Goal: Task Accomplishment & Management: Complete application form

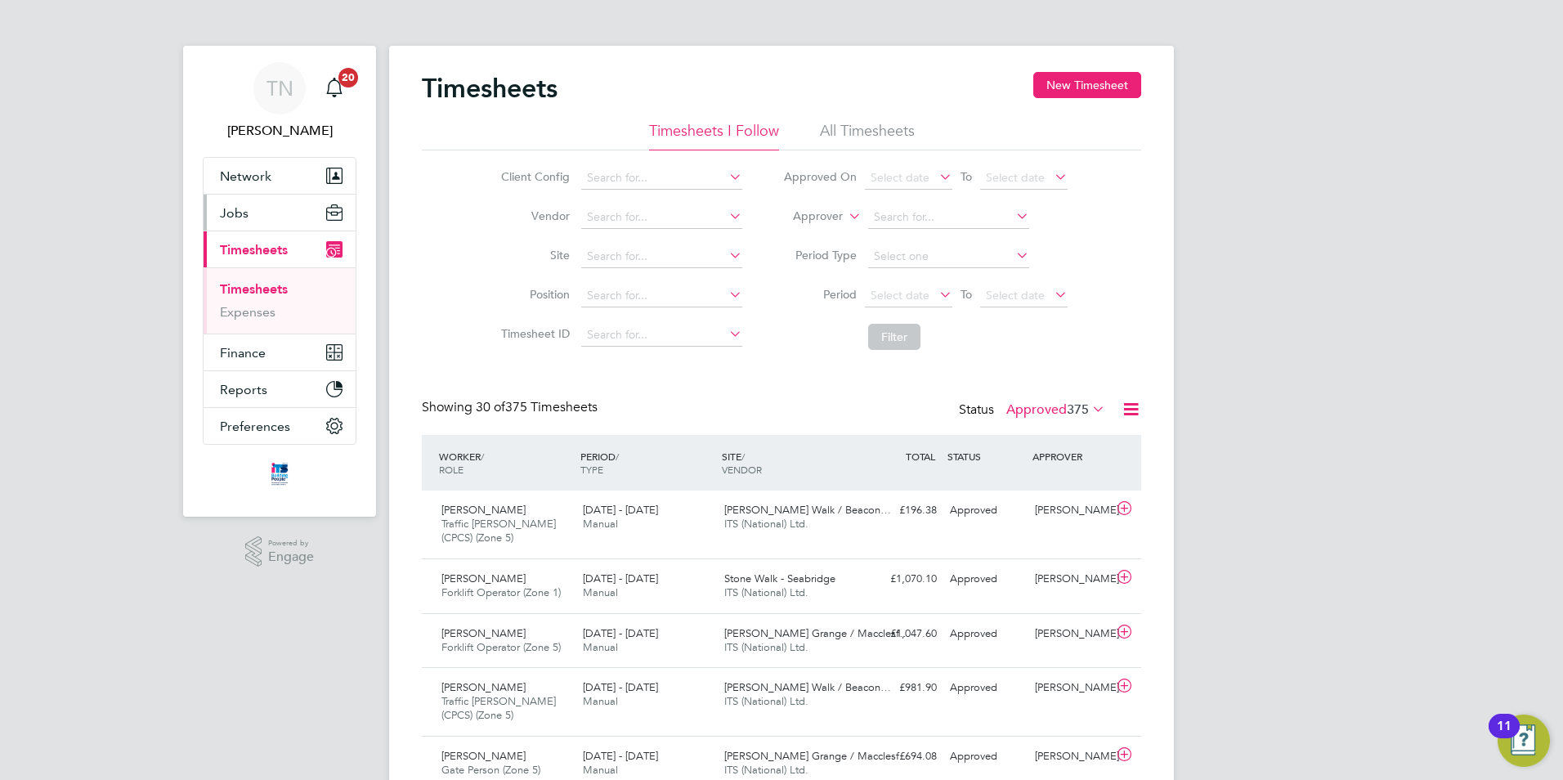
click at [233, 204] on button "Jobs" at bounding box center [280, 213] width 152 height 36
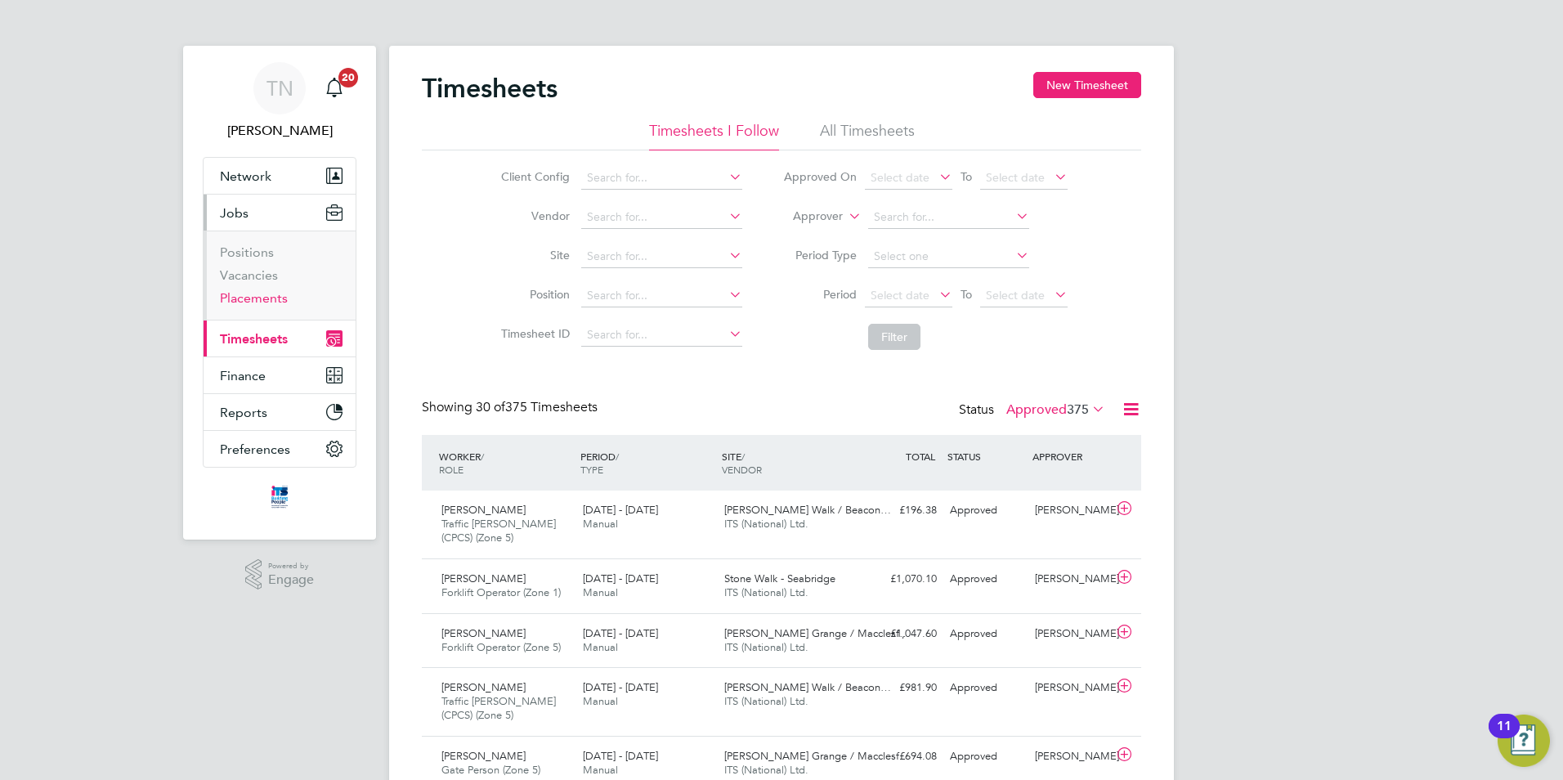
click at [268, 300] on link "Placements" at bounding box center [254, 298] width 68 height 16
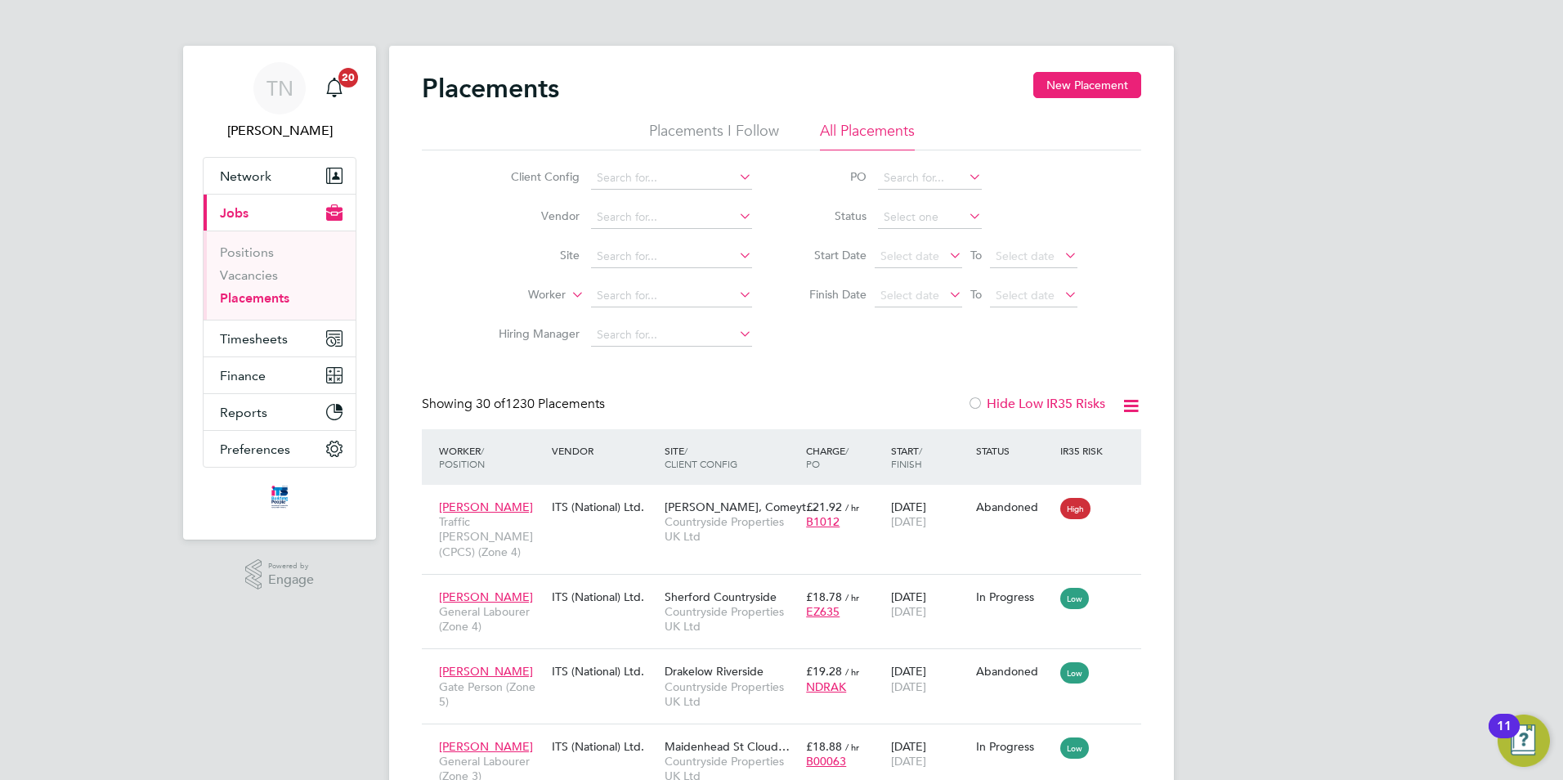
click at [259, 266] on li "Positions" at bounding box center [281, 256] width 123 height 23
click at [259, 270] on link "Vacancies" at bounding box center [249, 275] width 58 height 16
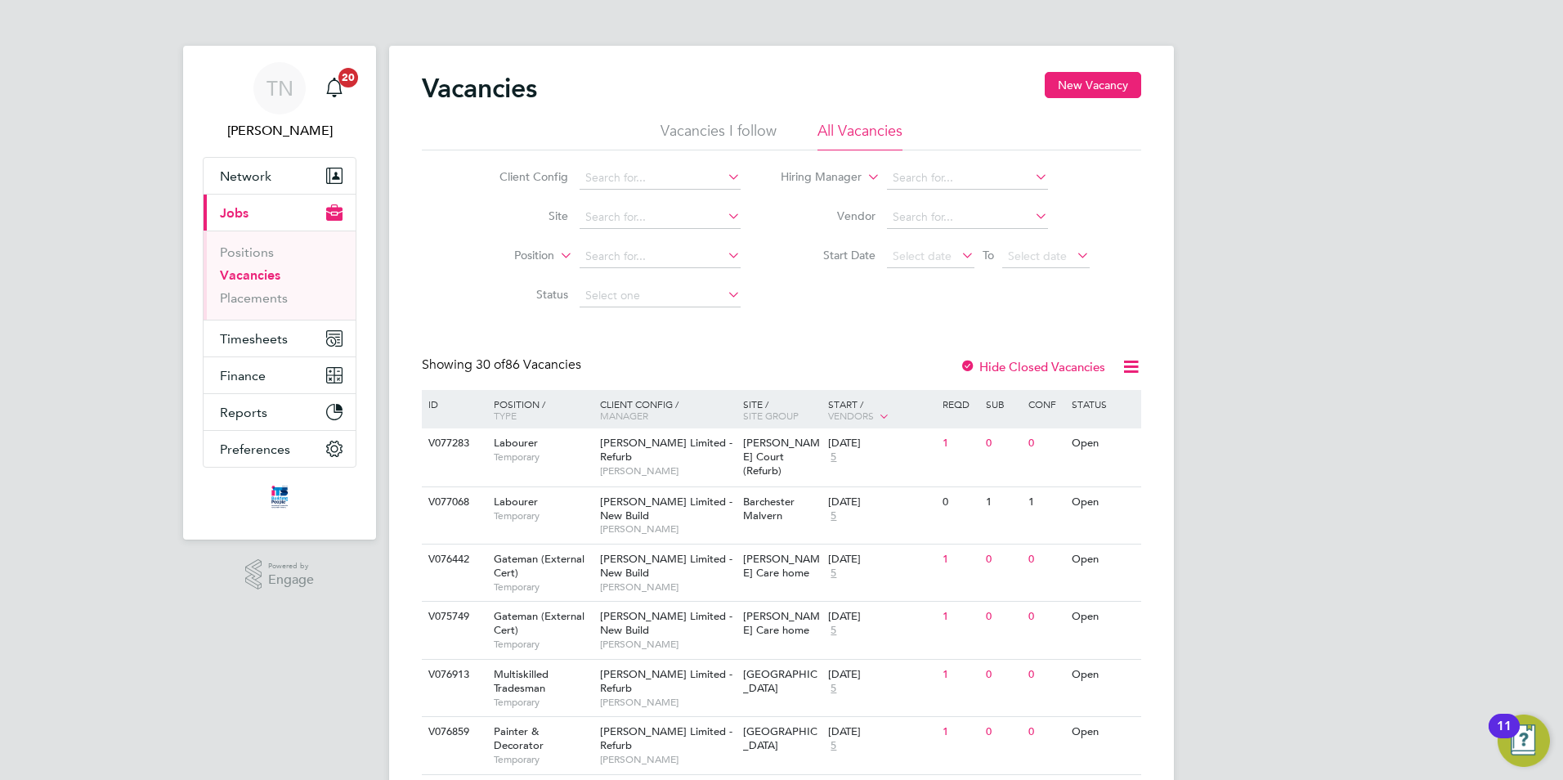
click at [604, 202] on li "Site" at bounding box center [607, 217] width 307 height 39
click at [614, 223] on input at bounding box center [660, 217] width 161 height 23
click at [627, 244] on li "Shottery ( The Ch ancery)" at bounding box center [659, 240] width 163 height 22
type input "Shottery (The Chancery)"
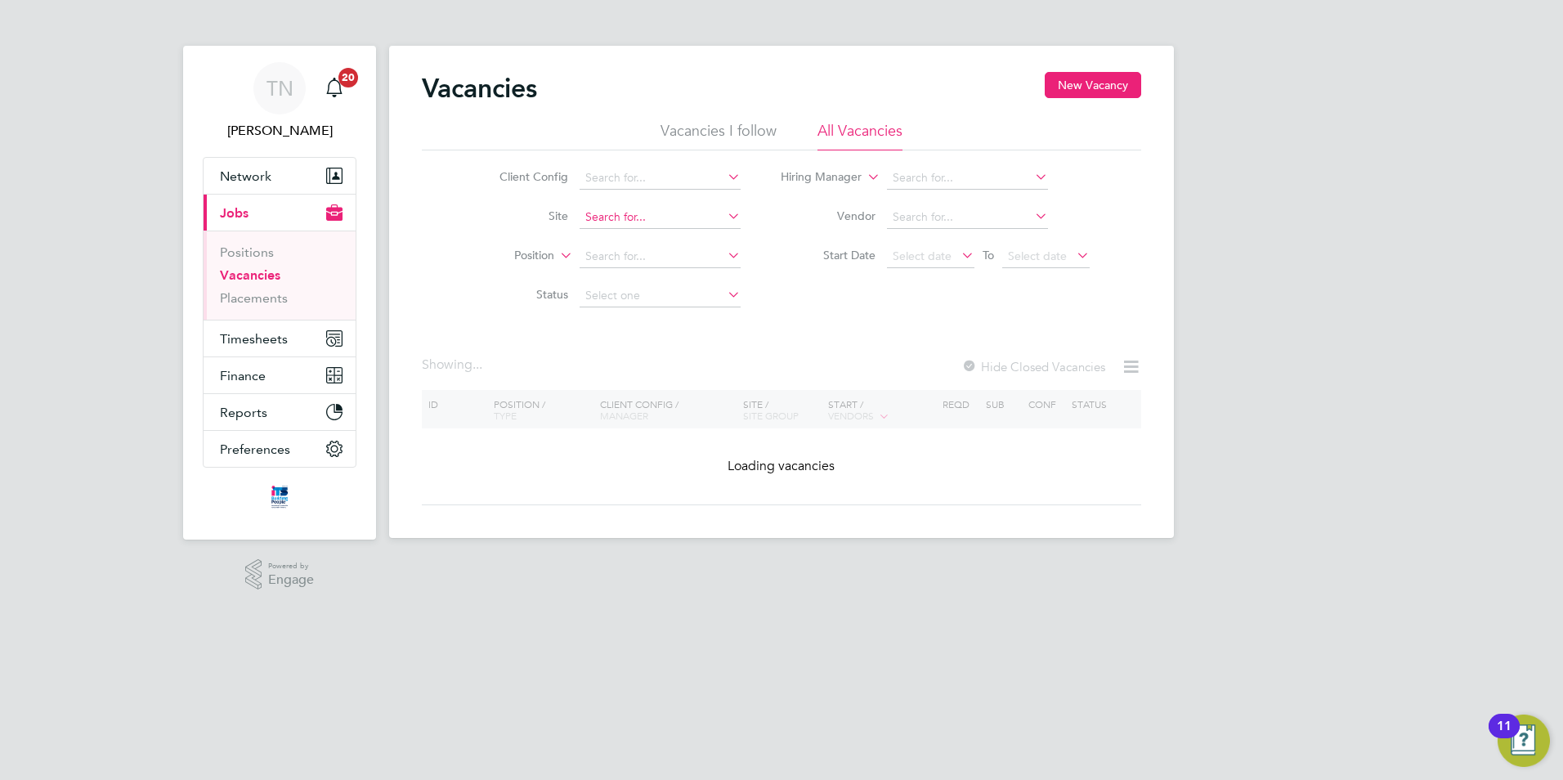
click at [694, 227] on div "Vacancies New Vacancy Vacancies I follow All Vacancies Client Config Site Posit…" at bounding box center [781, 292] width 785 height 492
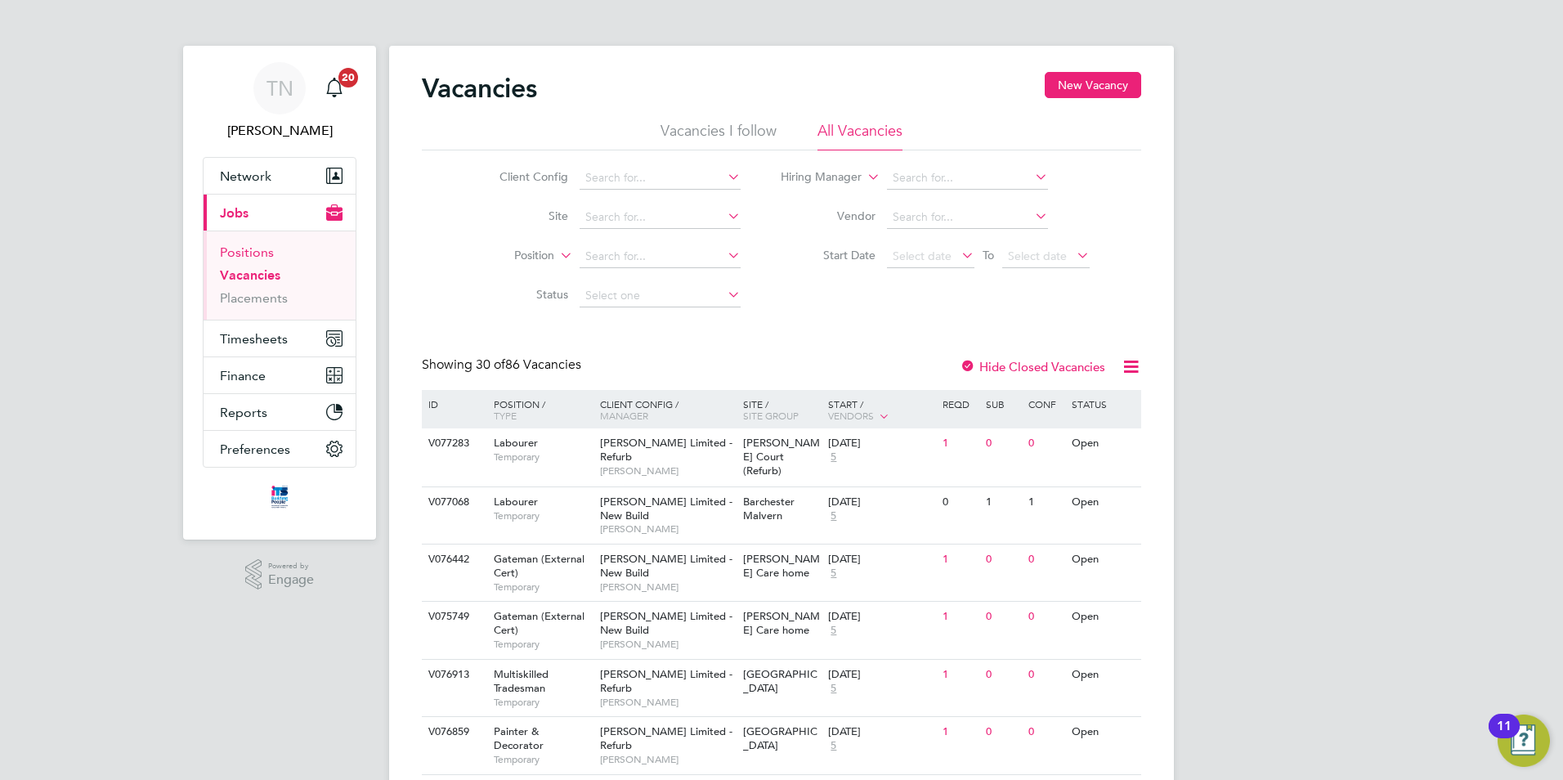
click at [259, 247] on link "Positions" at bounding box center [247, 253] width 54 height 16
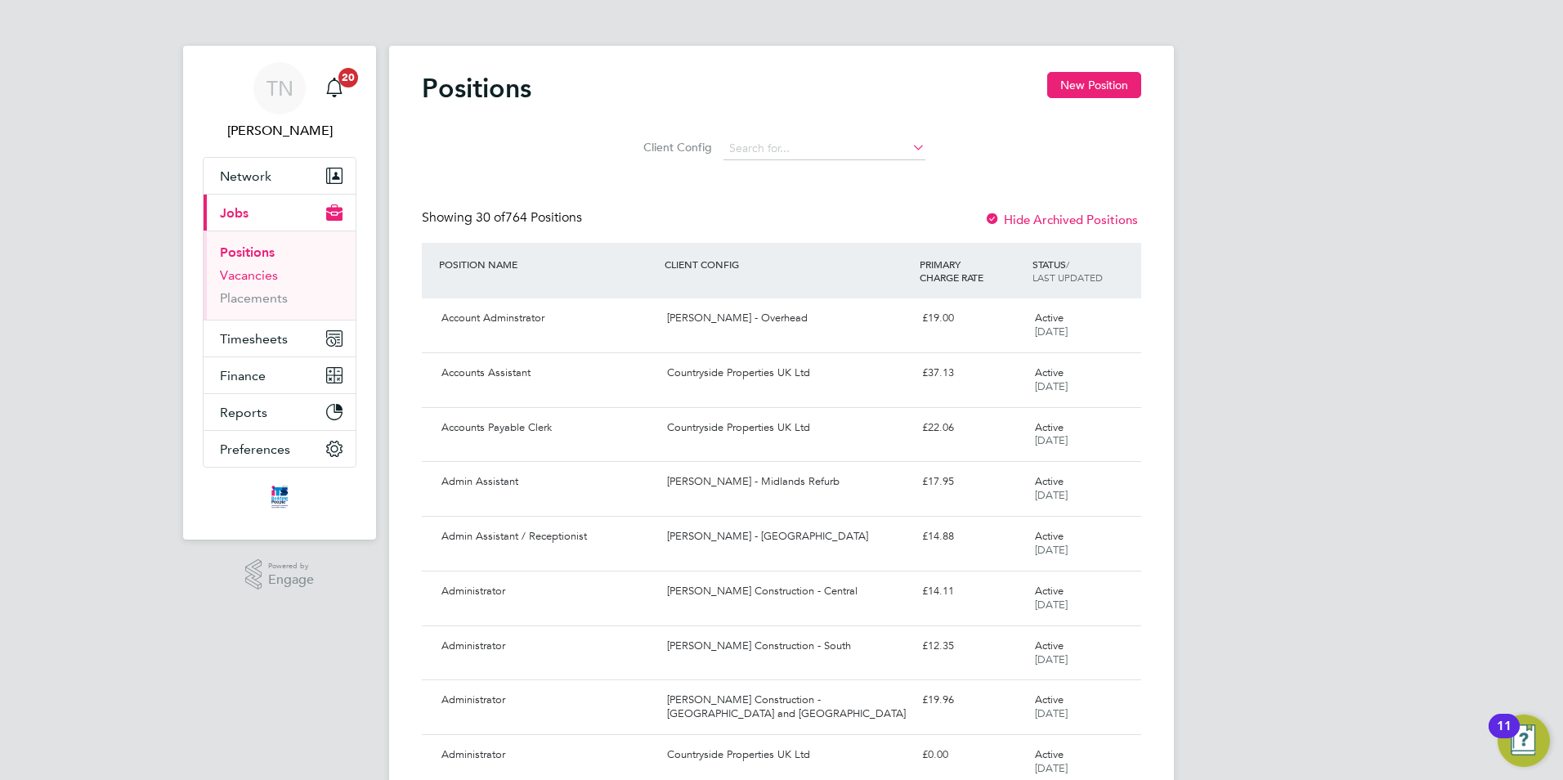
click at [245, 273] on link "Vacancies" at bounding box center [249, 275] width 58 height 16
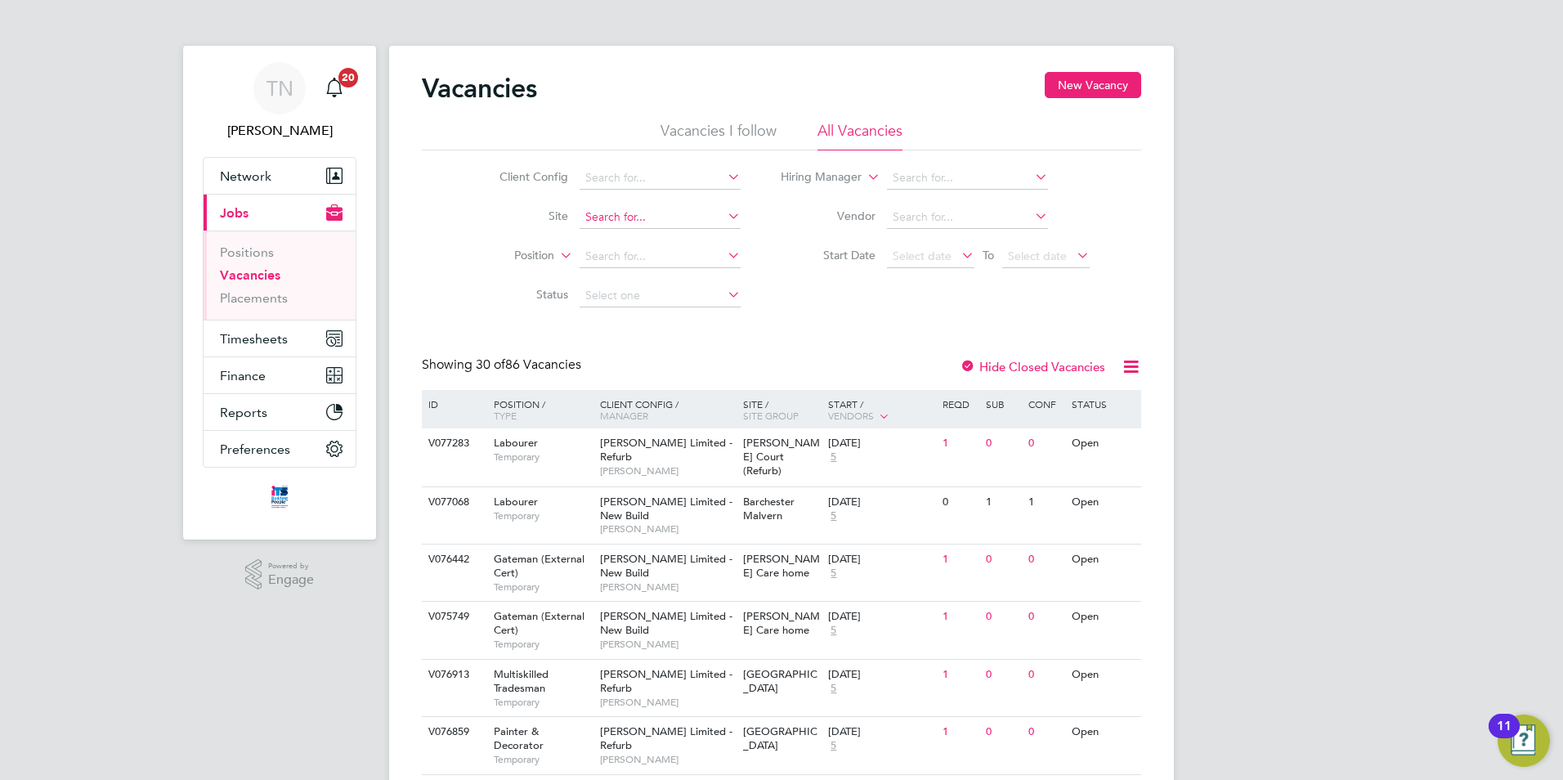
click at [657, 219] on input at bounding box center [660, 217] width 161 height 23
click at [657, 235] on li "Shottery ( The Ch ancery)" at bounding box center [659, 240] width 163 height 22
type input "Shottery (The Chancery)"
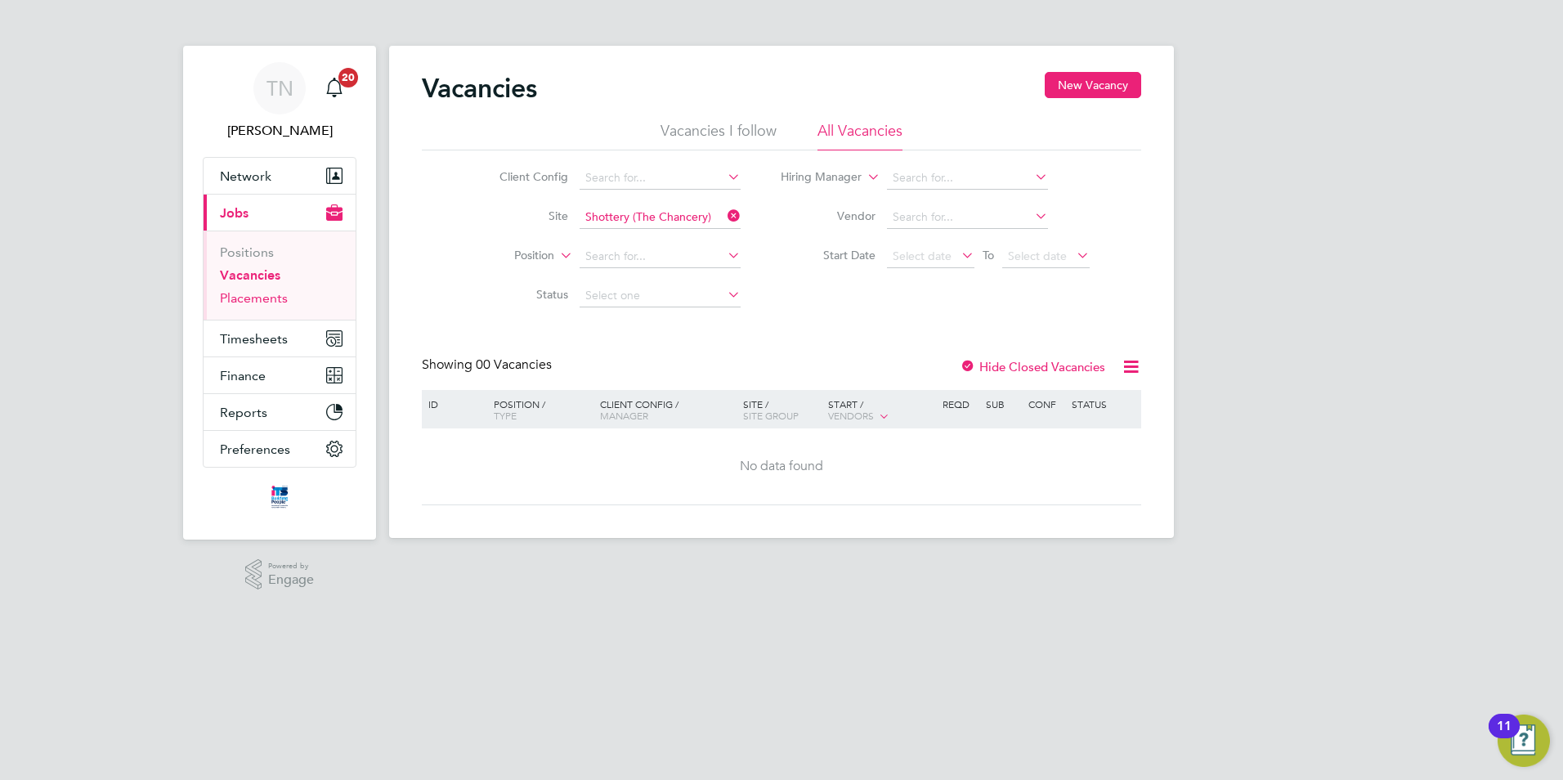
click at [240, 299] on link "Placements" at bounding box center [254, 298] width 68 height 16
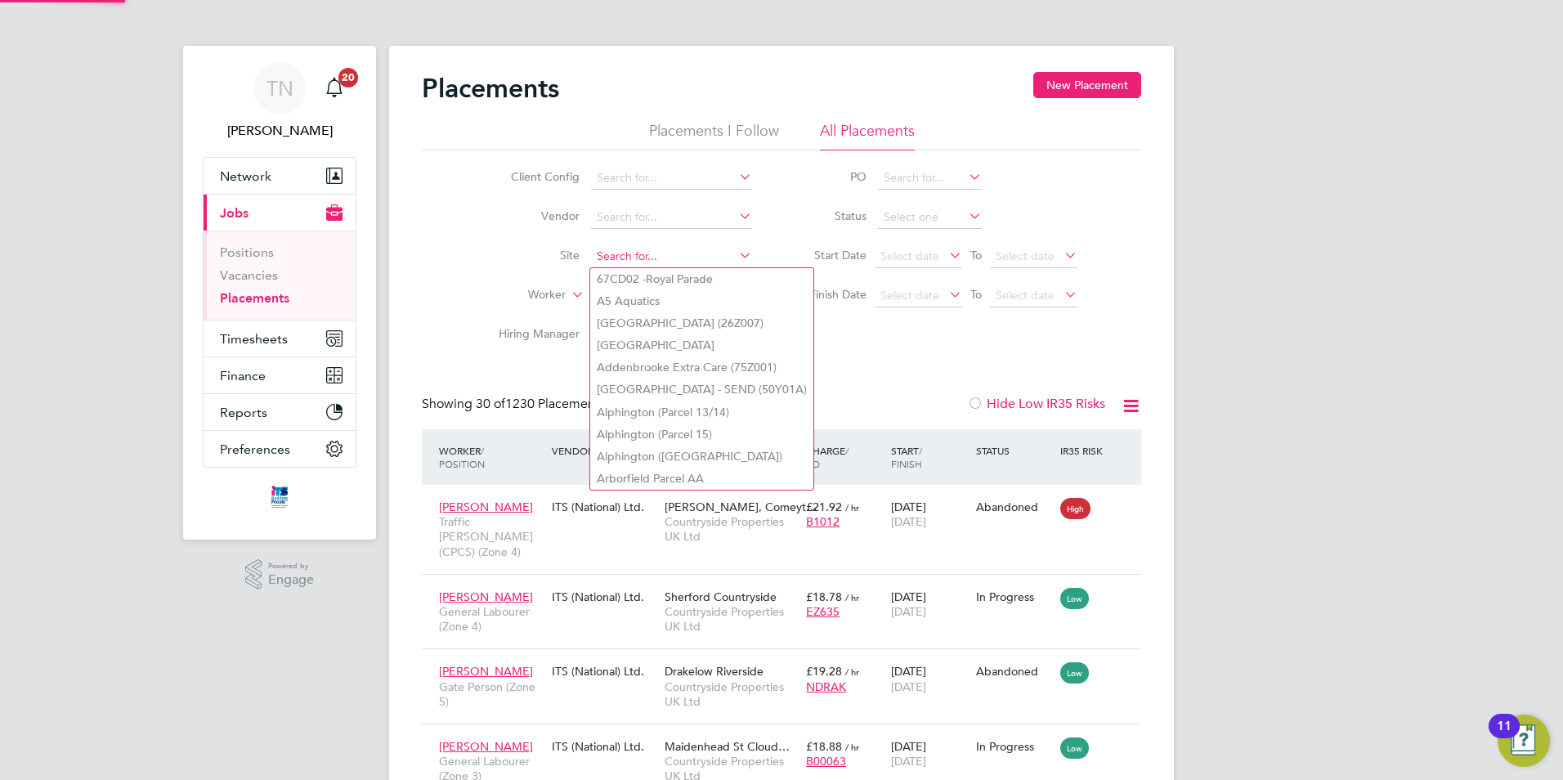
click at [630, 246] on input at bounding box center [671, 256] width 161 height 23
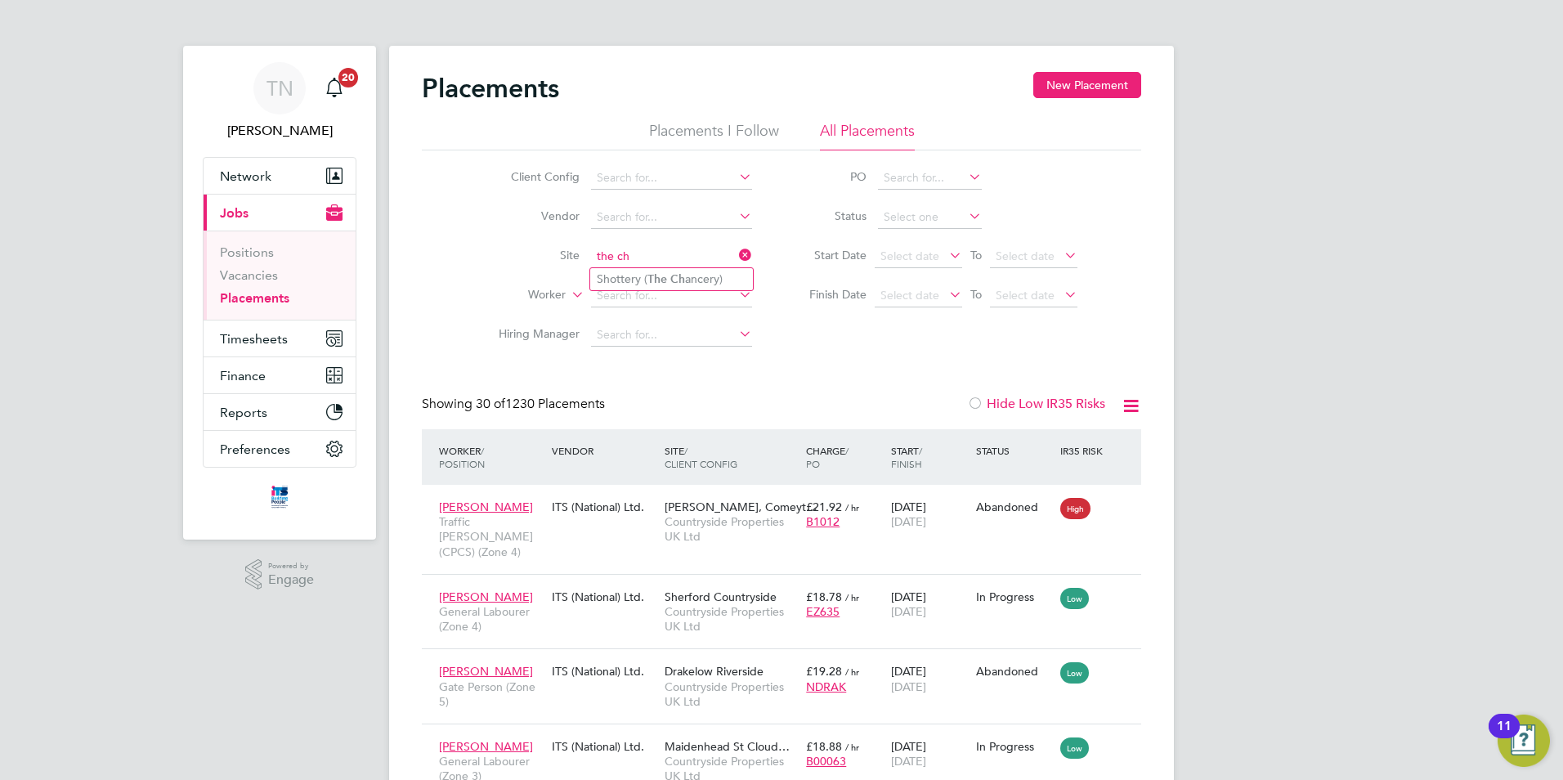
click at [663, 265] on input "the ch" at bounding box center [671, 256] width 161 height 23
click at [668, 277] on li "Shottery ( The Ch ancery)" at bounding box center [671, 279] width 163 height 22
type input "Shottery (The Chancery)"
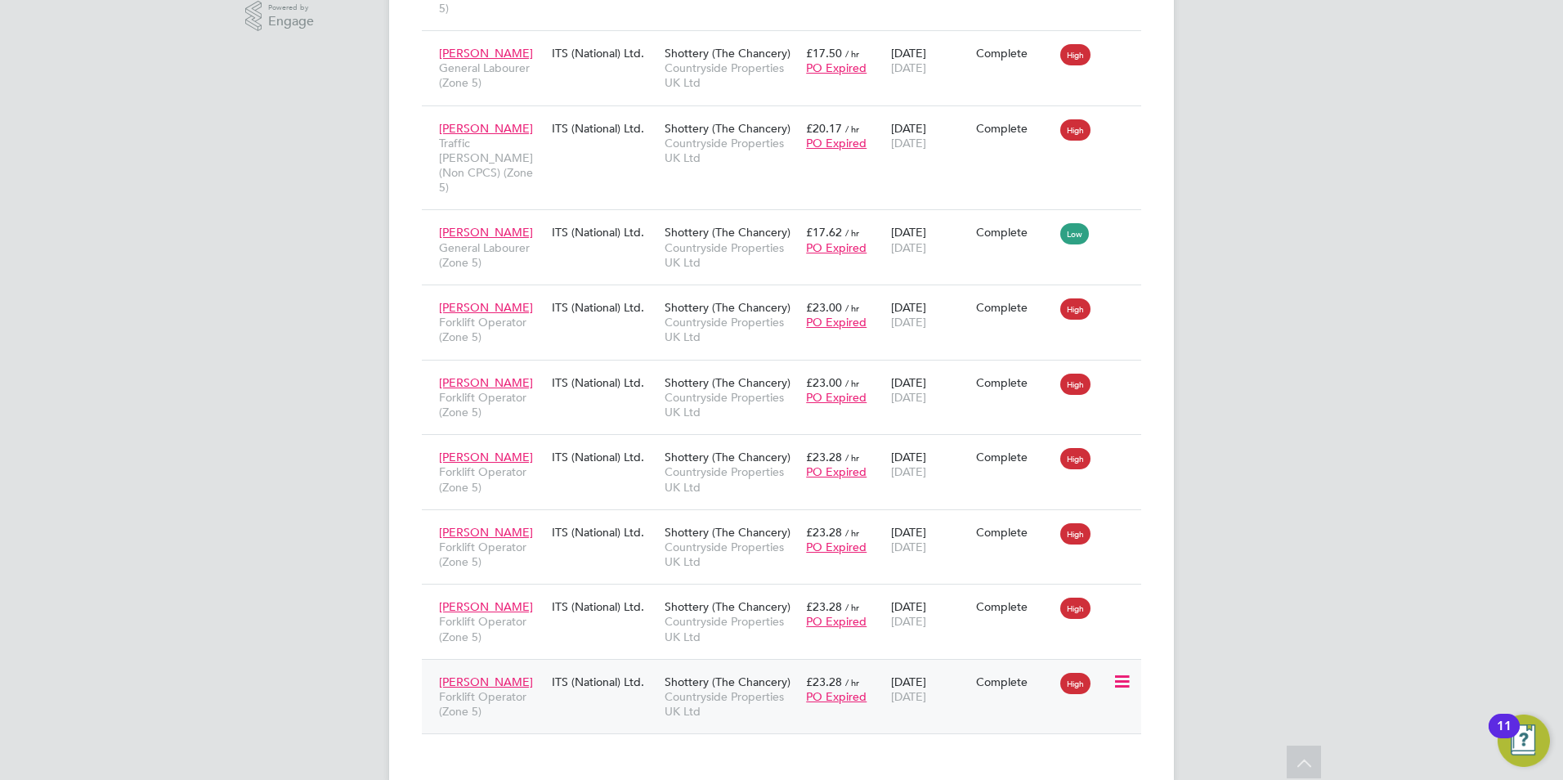
click at [1115, 672] on icon at bounding box center [1121, 682] width 16 height 20
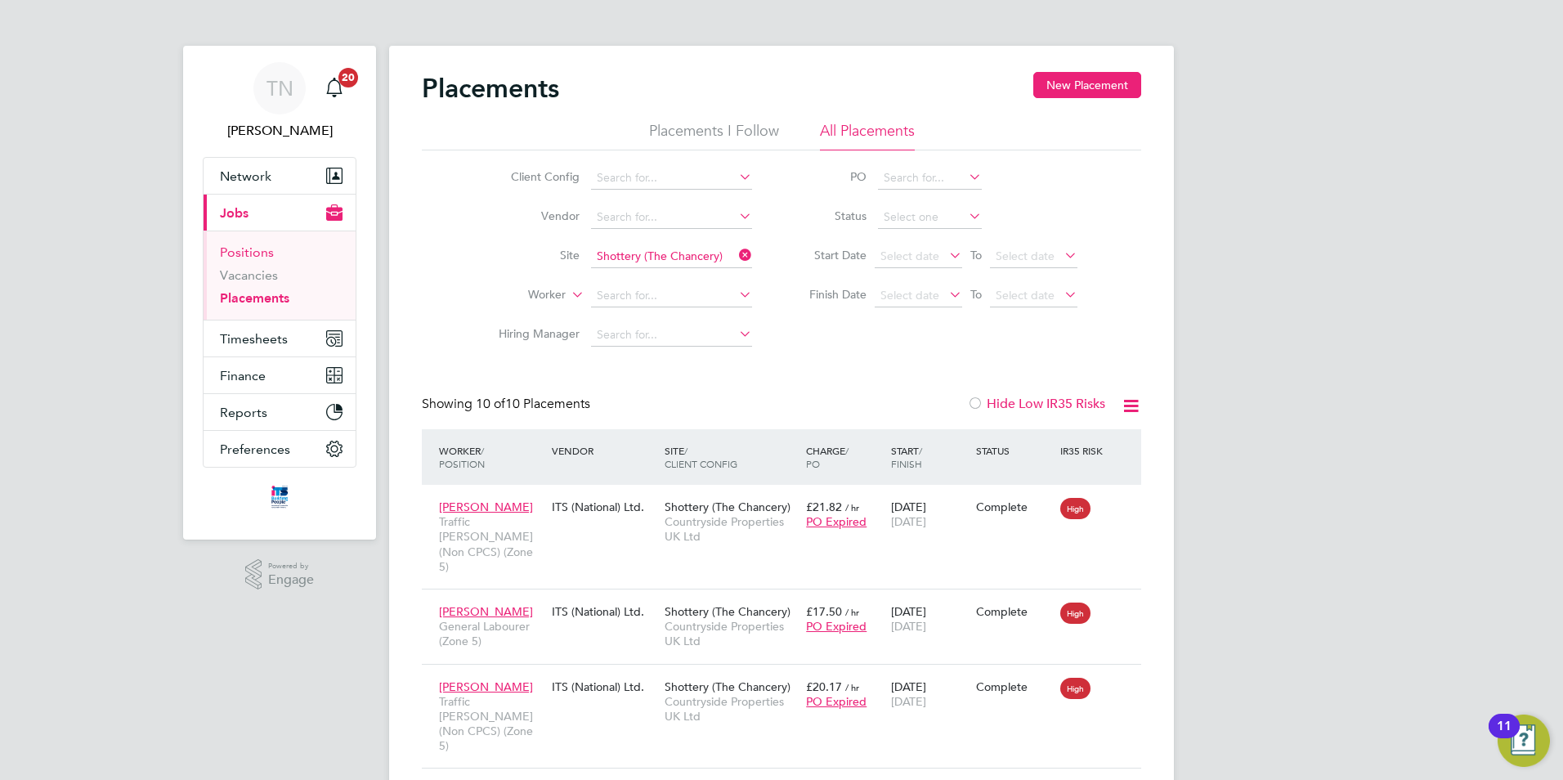
click at [265, 258] on link "Positions" at bounding box center [247, 253] width 54 height 16
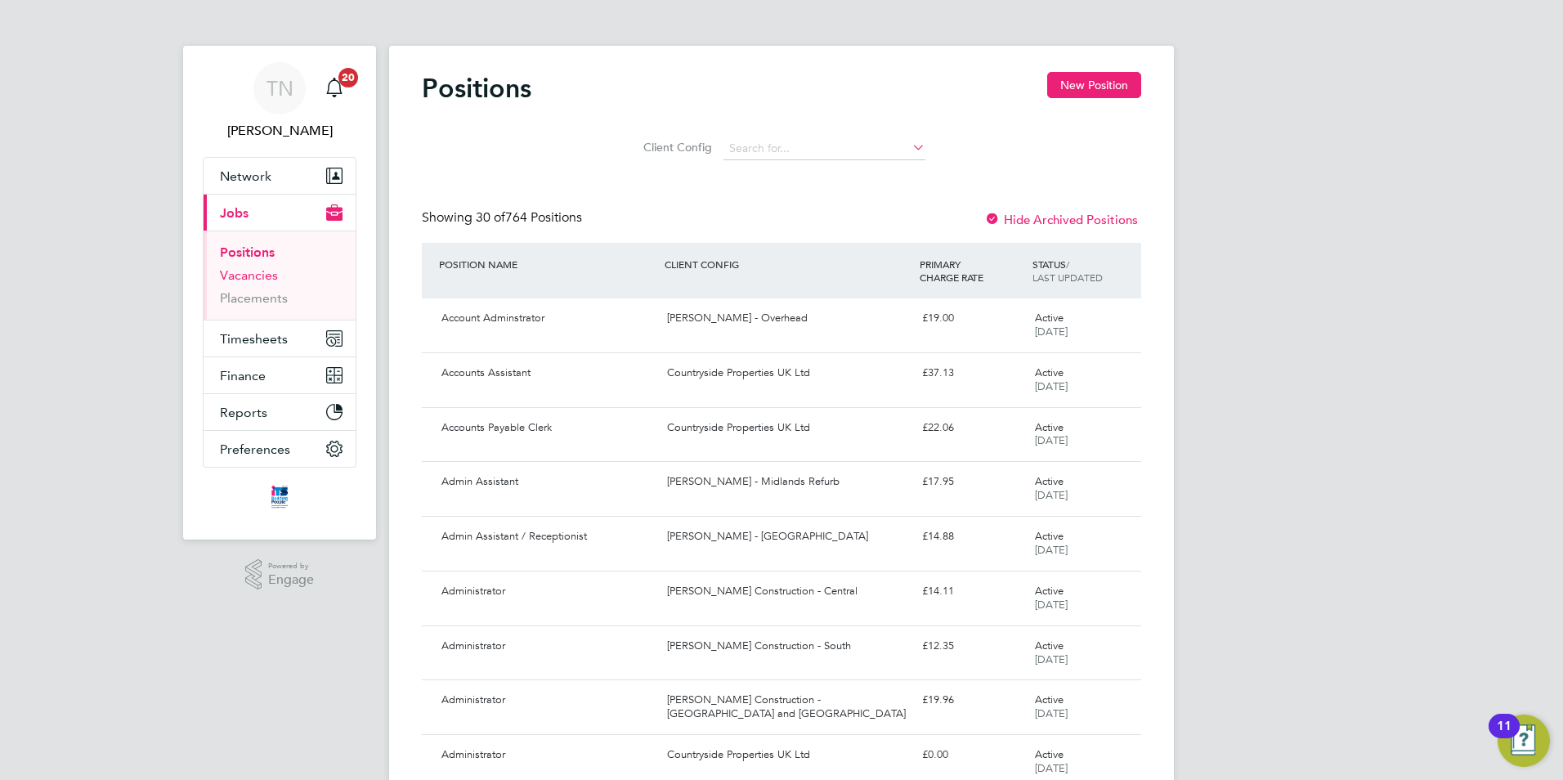
click at [254, 271] on link "Vacancies" at bounding box center [249, 275] width 58 height 16
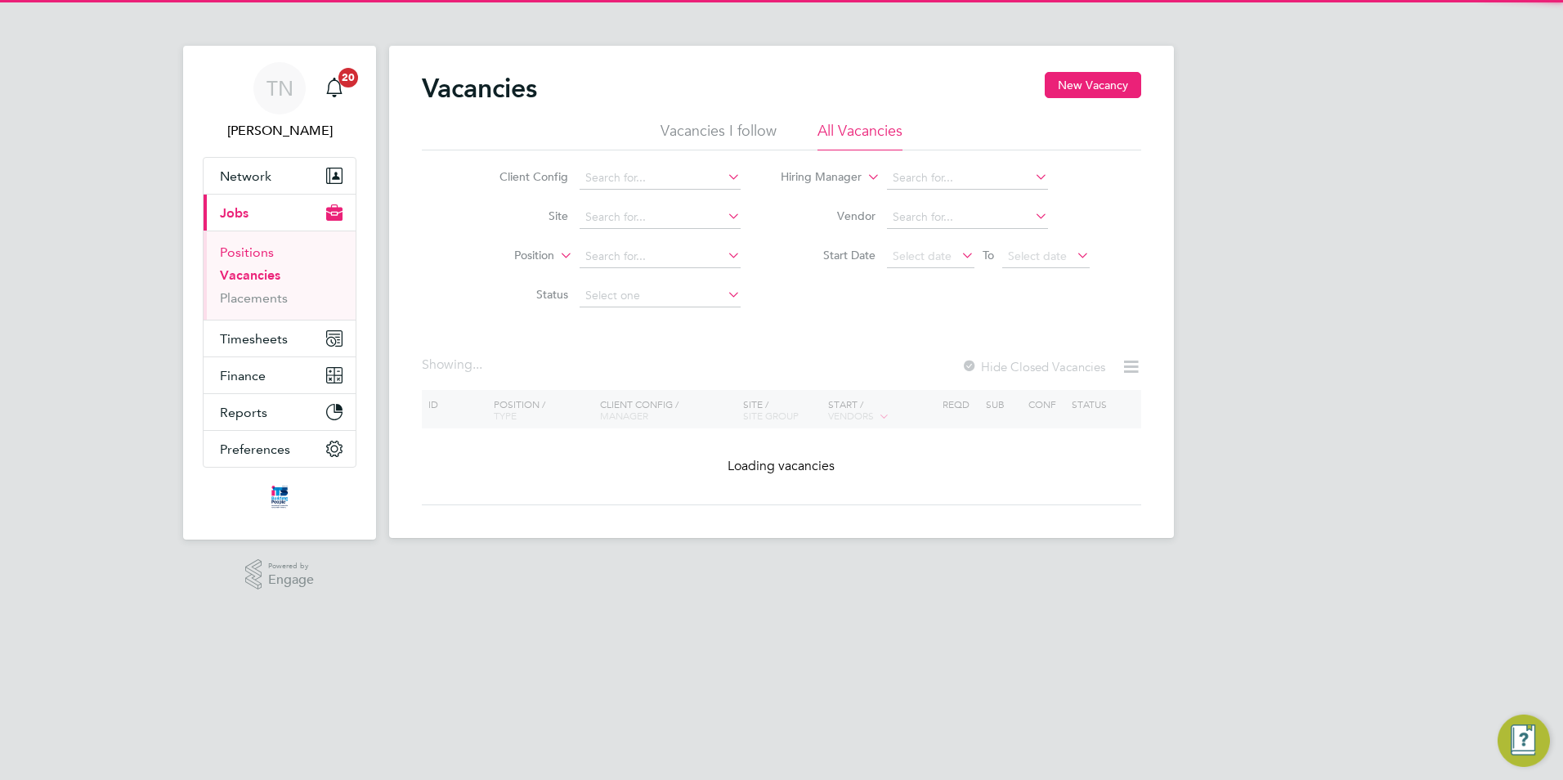
click at [244, 258] on link "Positions" at bounding box center [247, 253] width 54 height 16
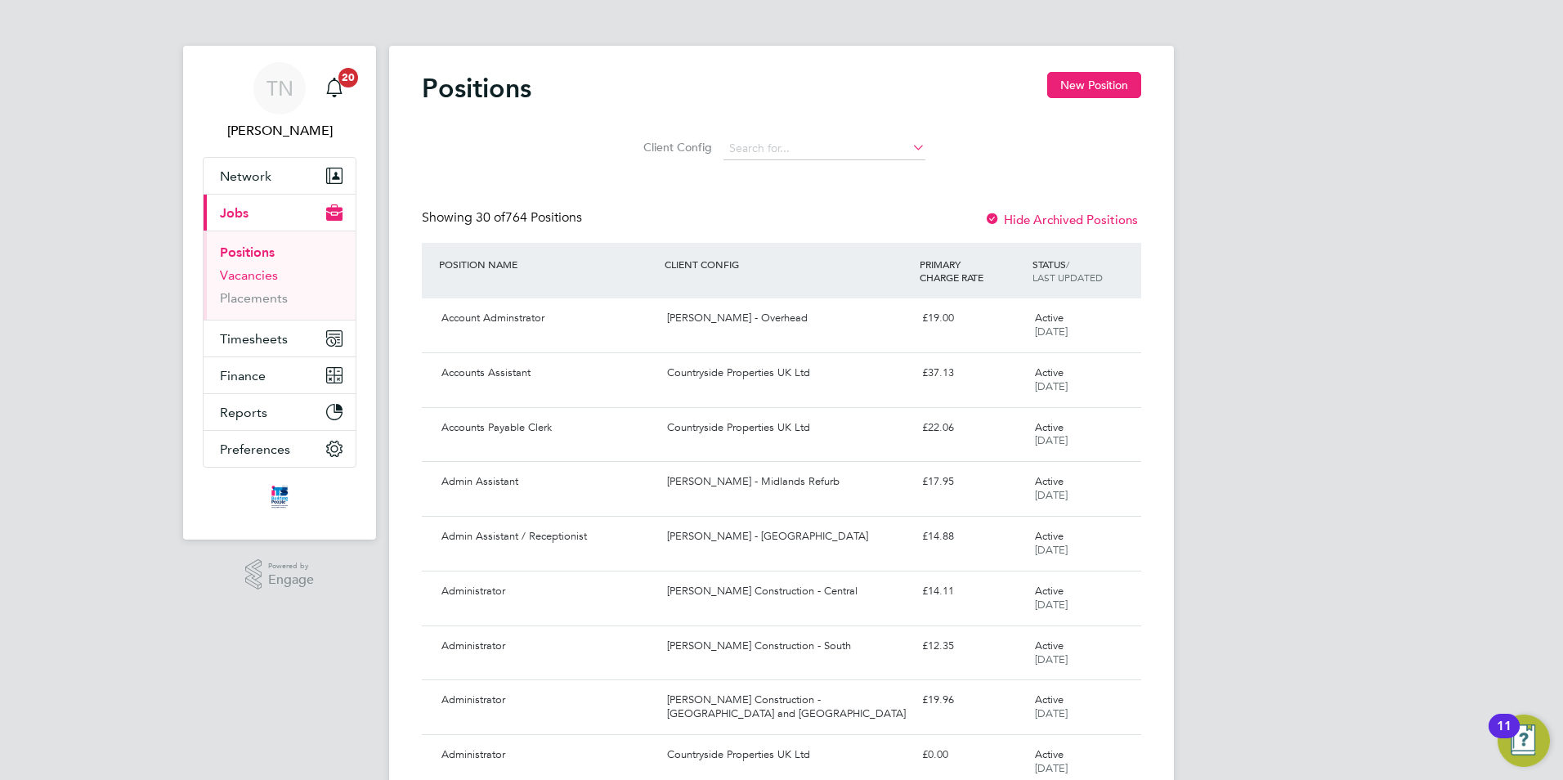
click at [260, 276] on link "Vacancies" at bounding box center [249, 275] width 58 height 16
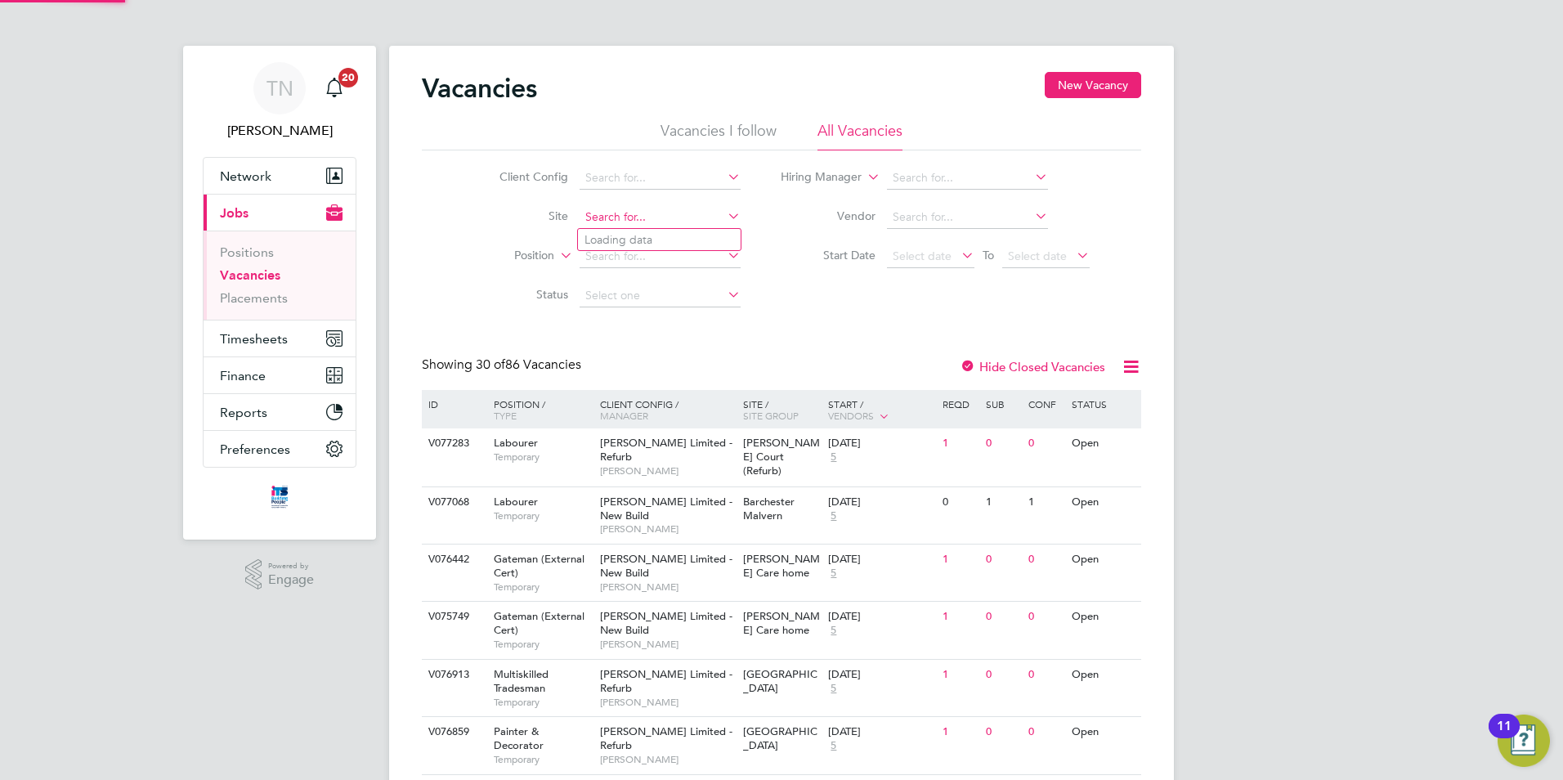
click at [638, 215] on input at bounding box center [660, 217] width 161 height 23
click at [633, 245] on li "Shottery ( The Cha ncery)" at bounding box center [659, 240] width 163 height 22
type input "Shottery (The Chancery)"
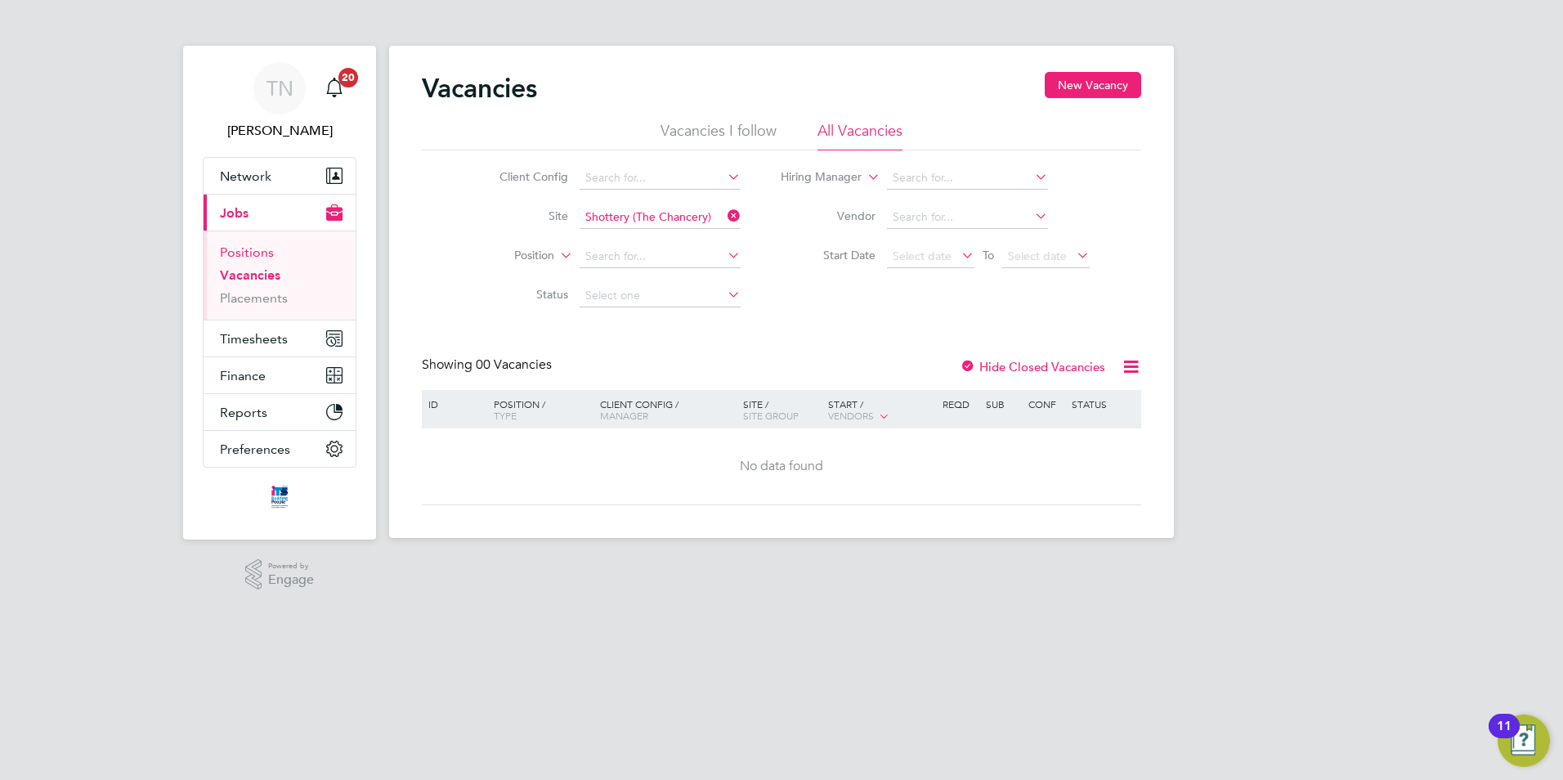
click at [255, 251] on link "Positions" at bounding box center [247, 253] width 54 height 16
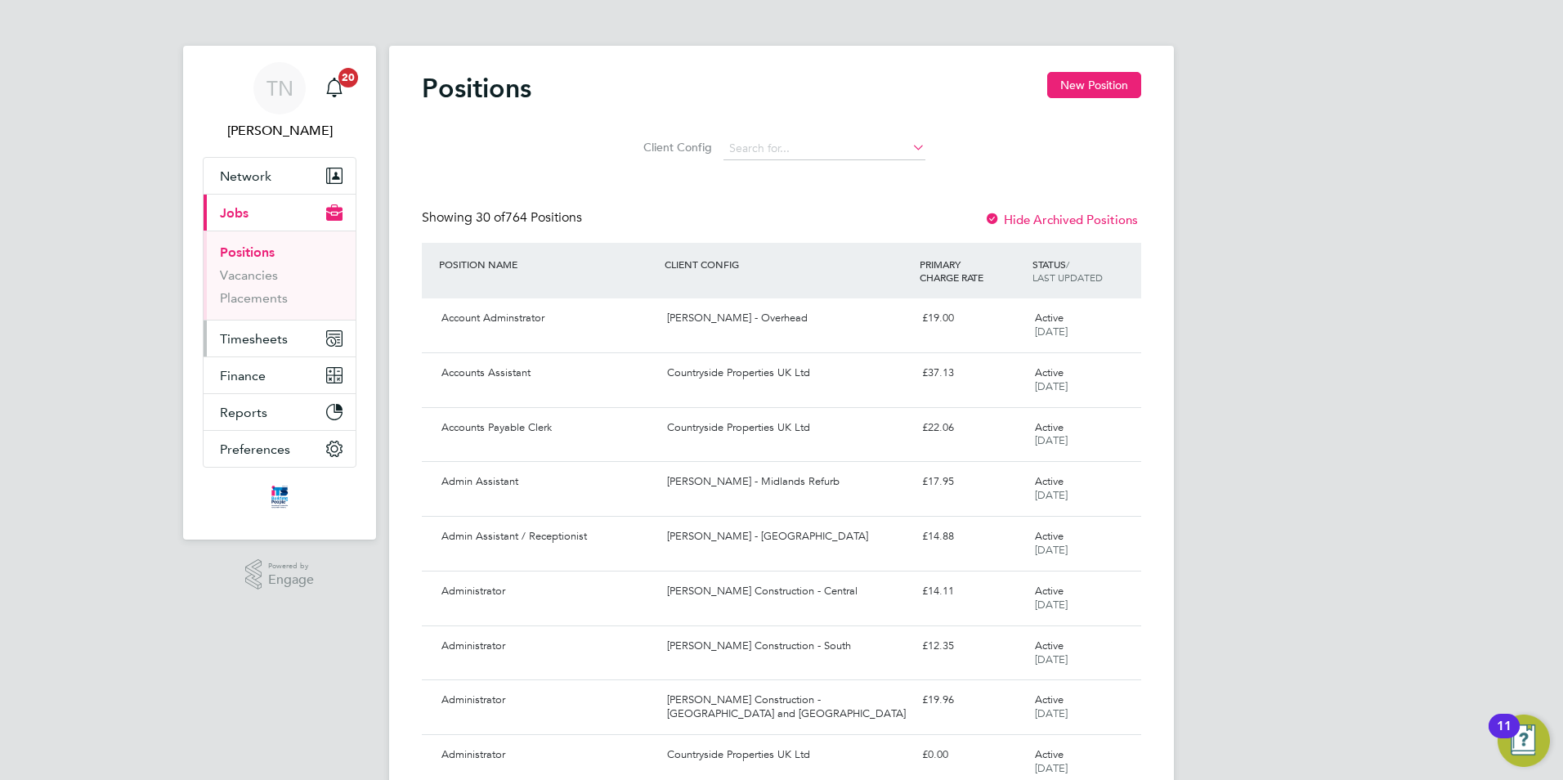
click at [251, 331] on span "Timesheets" at bounding box center [254, 339] width 68 height 16
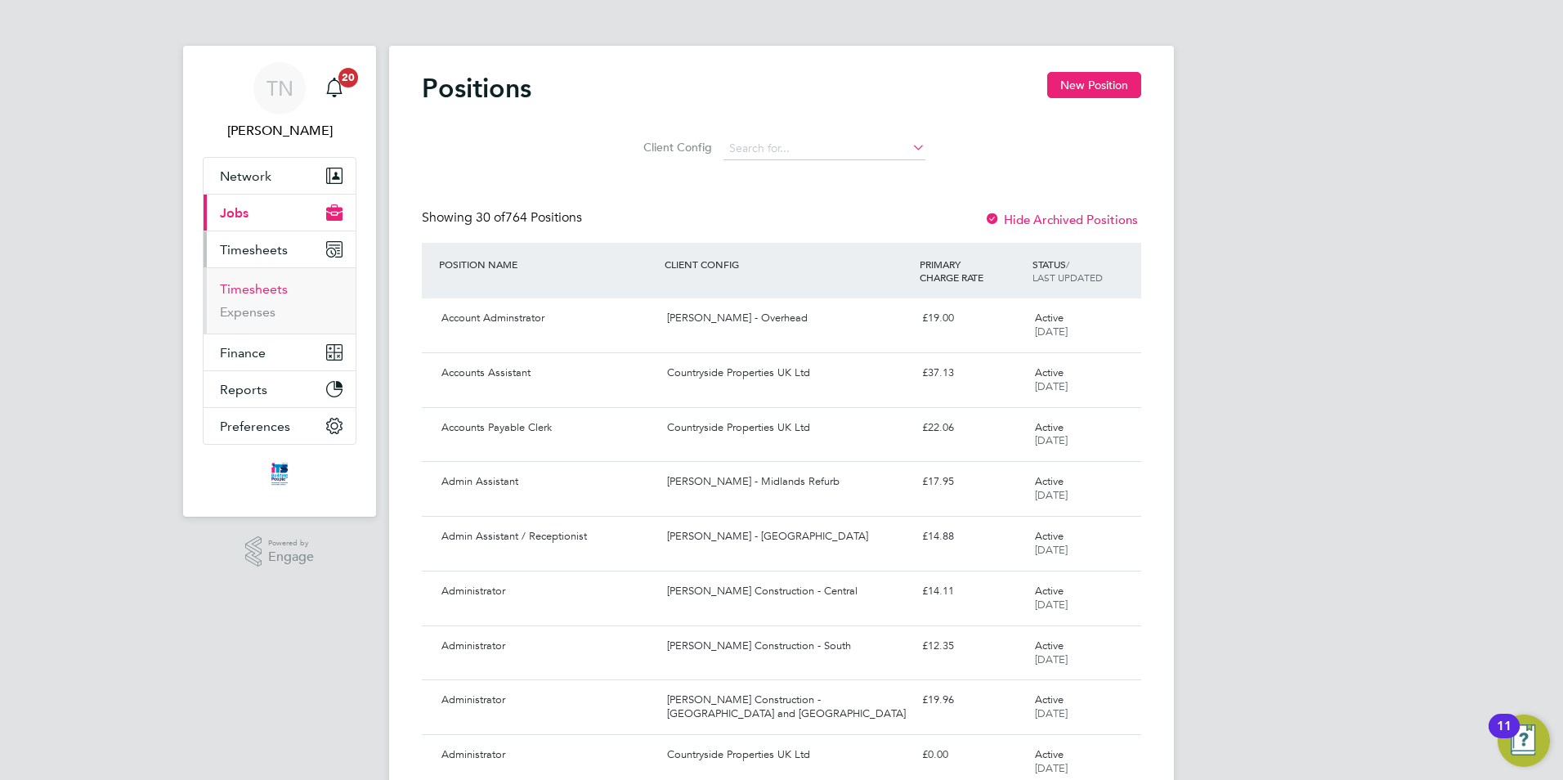
click at [261, 286] on link "Timesheets" at bounding box center [254, 289] width 68 height 16
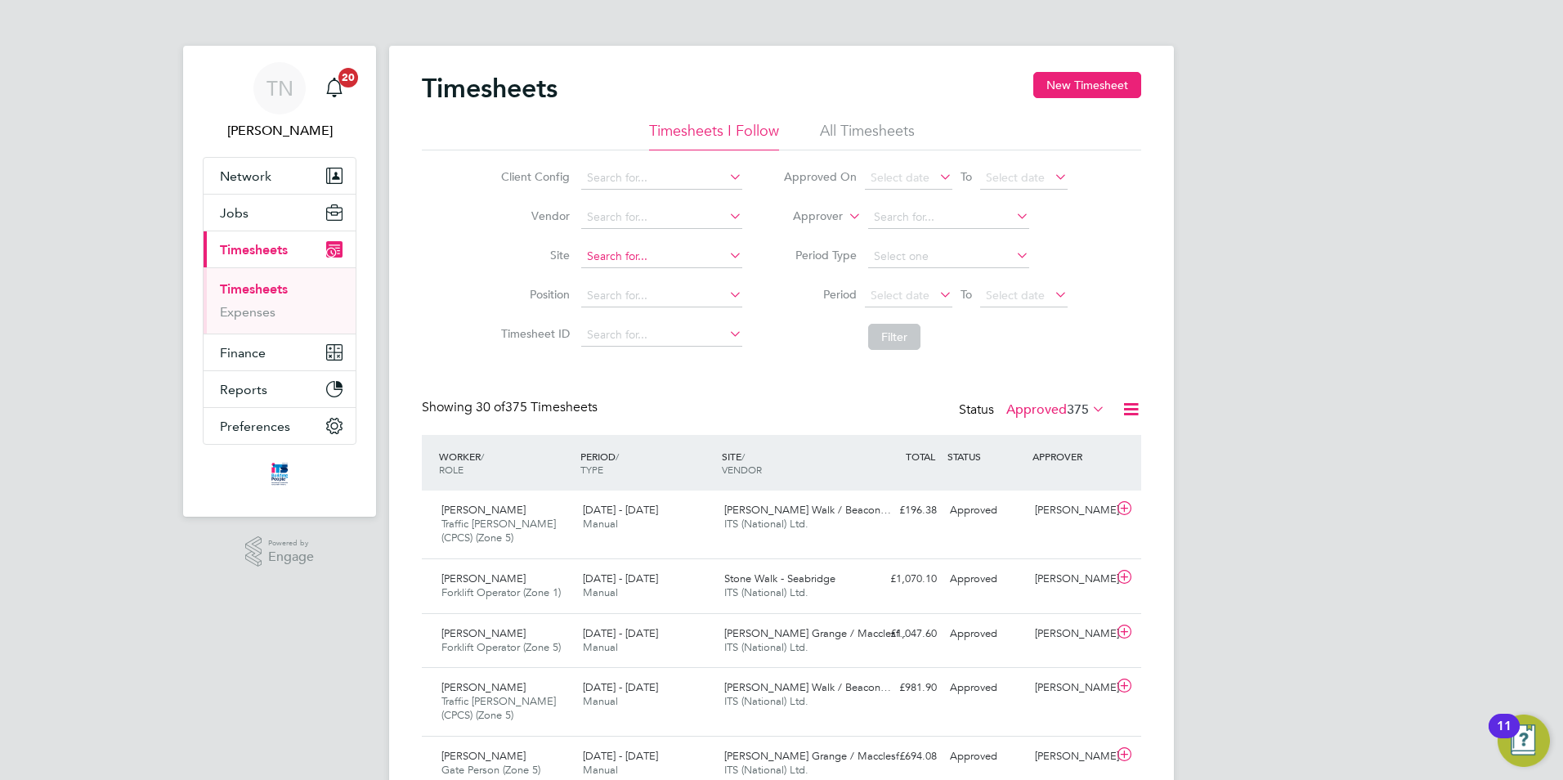
click at [648, 250] on input at bounding box center [661, 256] width 161 height 23
click at [631, 272] on li "Shottery ( The Ch ancery)" at bounding box center [661, 279] width 163 height 22
type input "Shottery (The Chancery)"
click at [1101, 77] on button "New Timesheet" at bounding box center [1088, 85] width 108 height 26
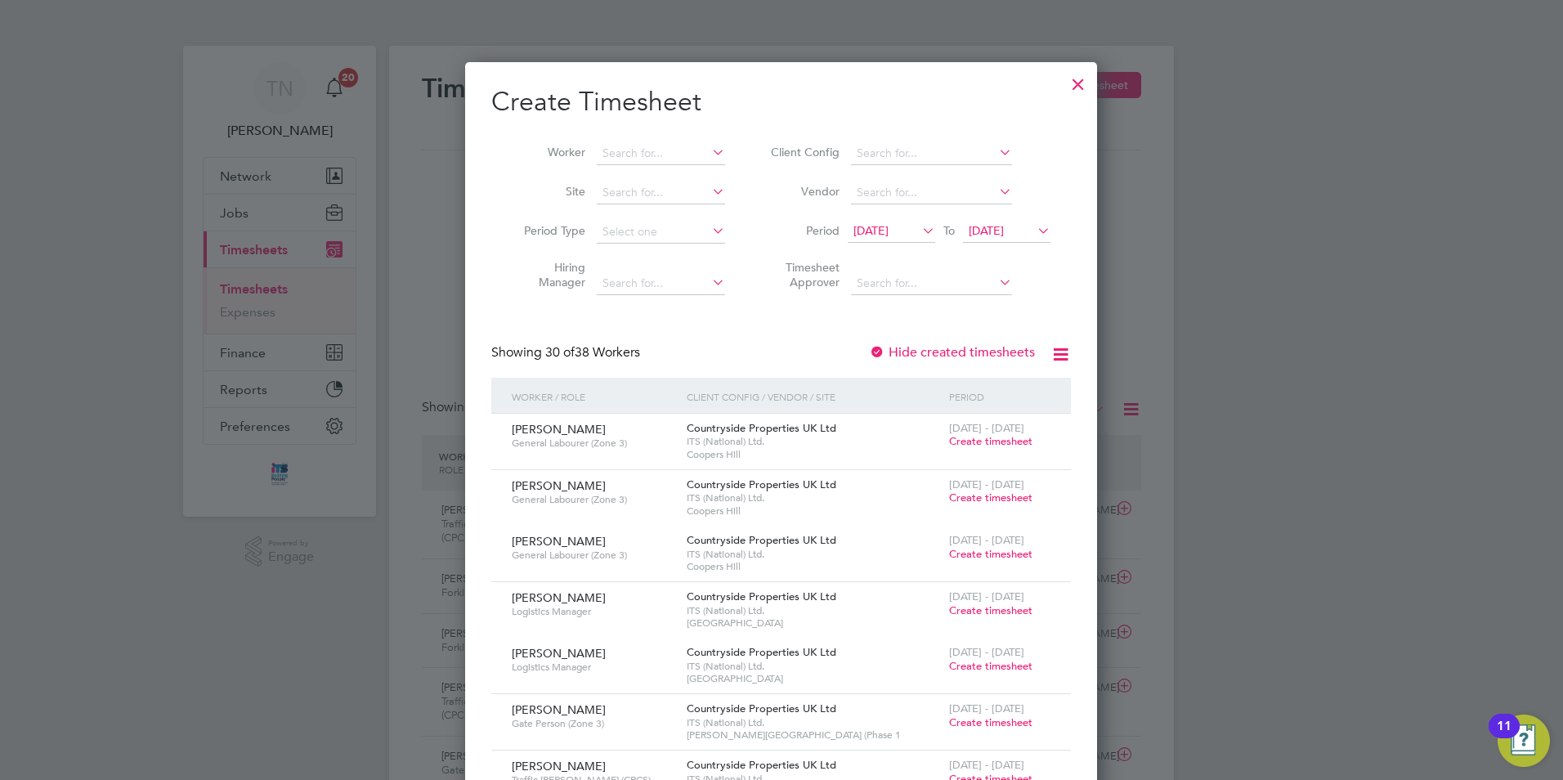
click at [1034, 236] on icon at bounding box center [1034, 230] width 0 height 23
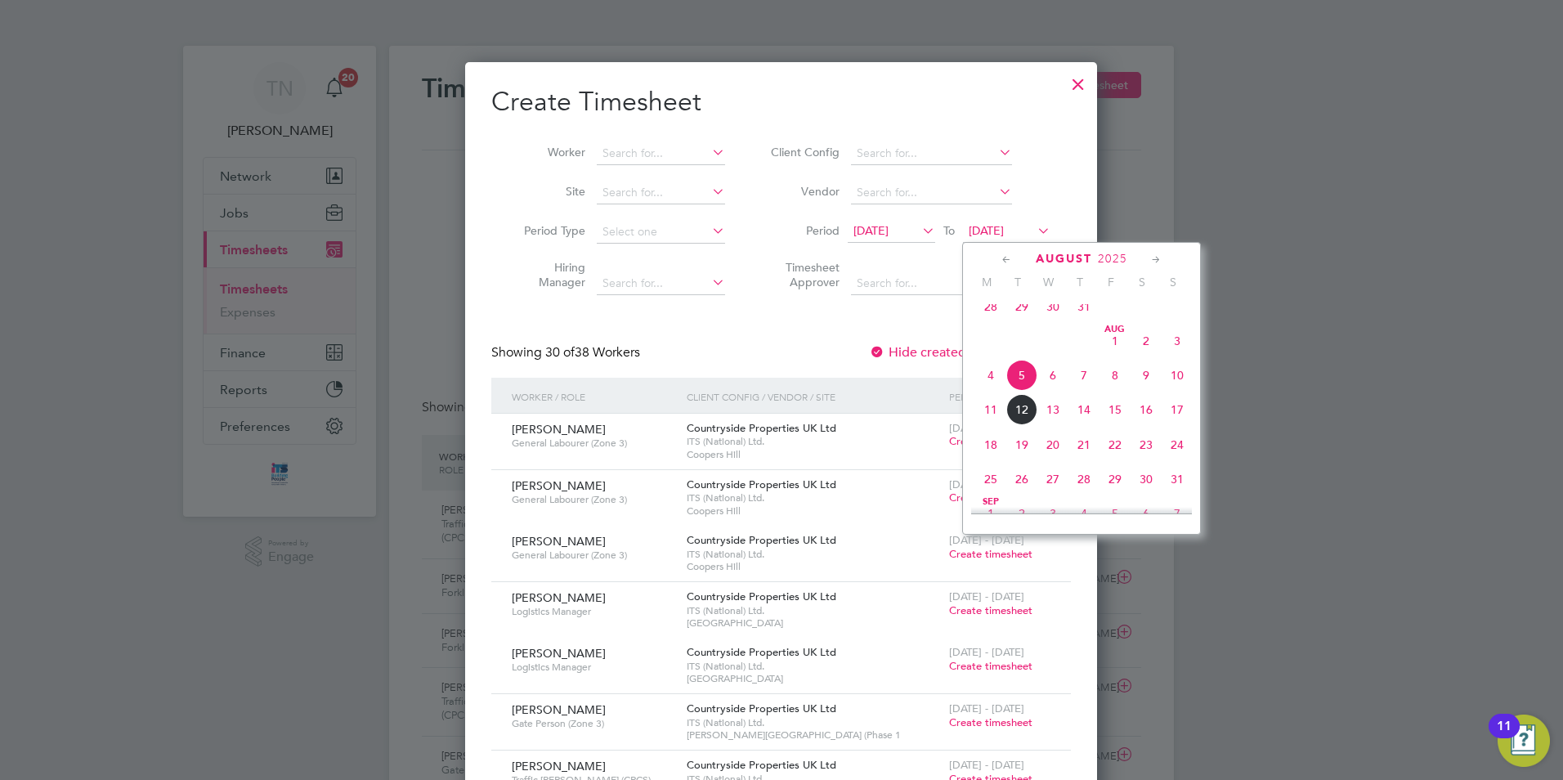
click at [1187, 425] on span "17" at bounding box center [1177, 409] width 31 height 31
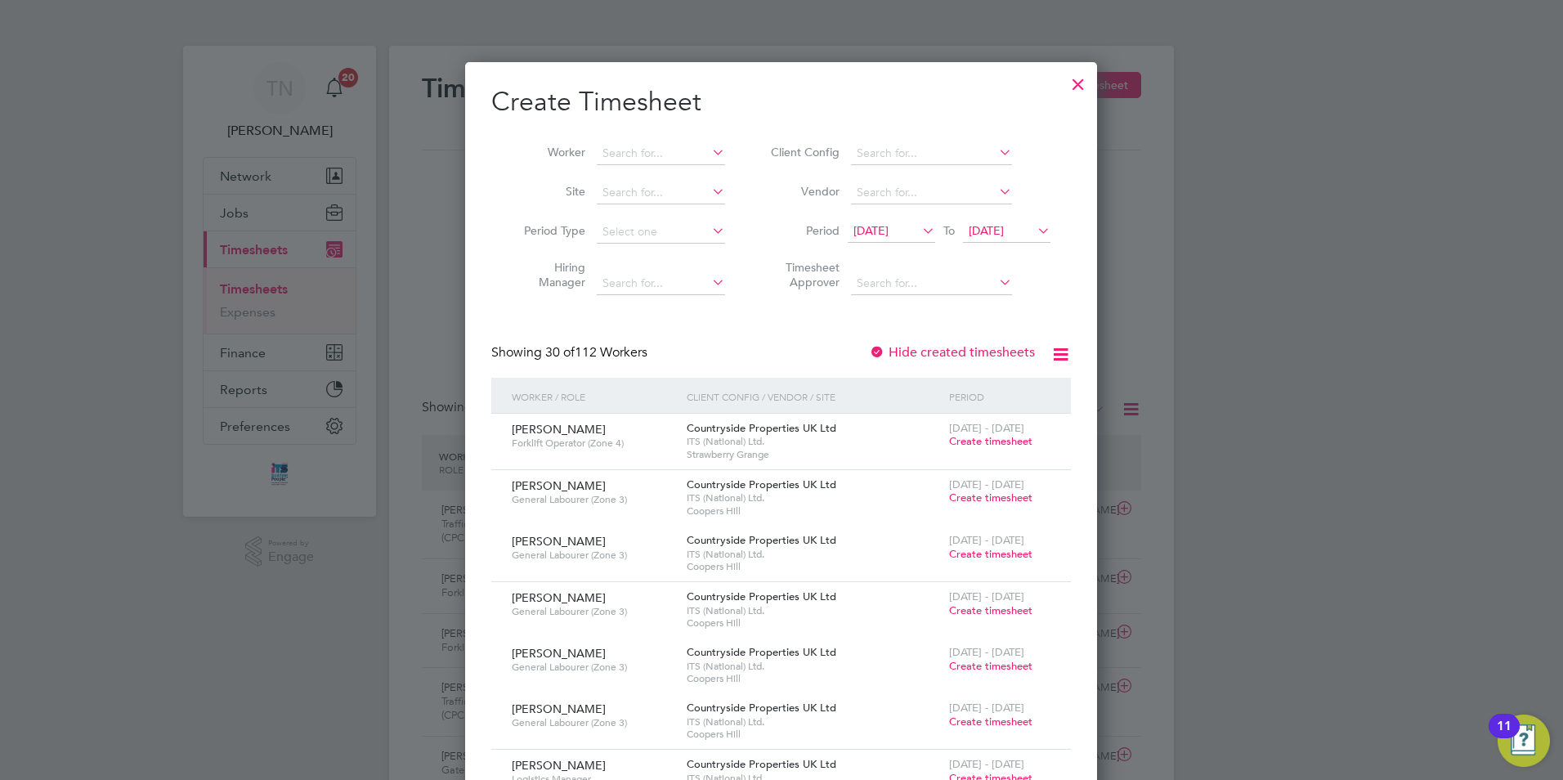
click at [889, 230] on span "[DATE]" at bounding box center [871, 230] width 35 height 15
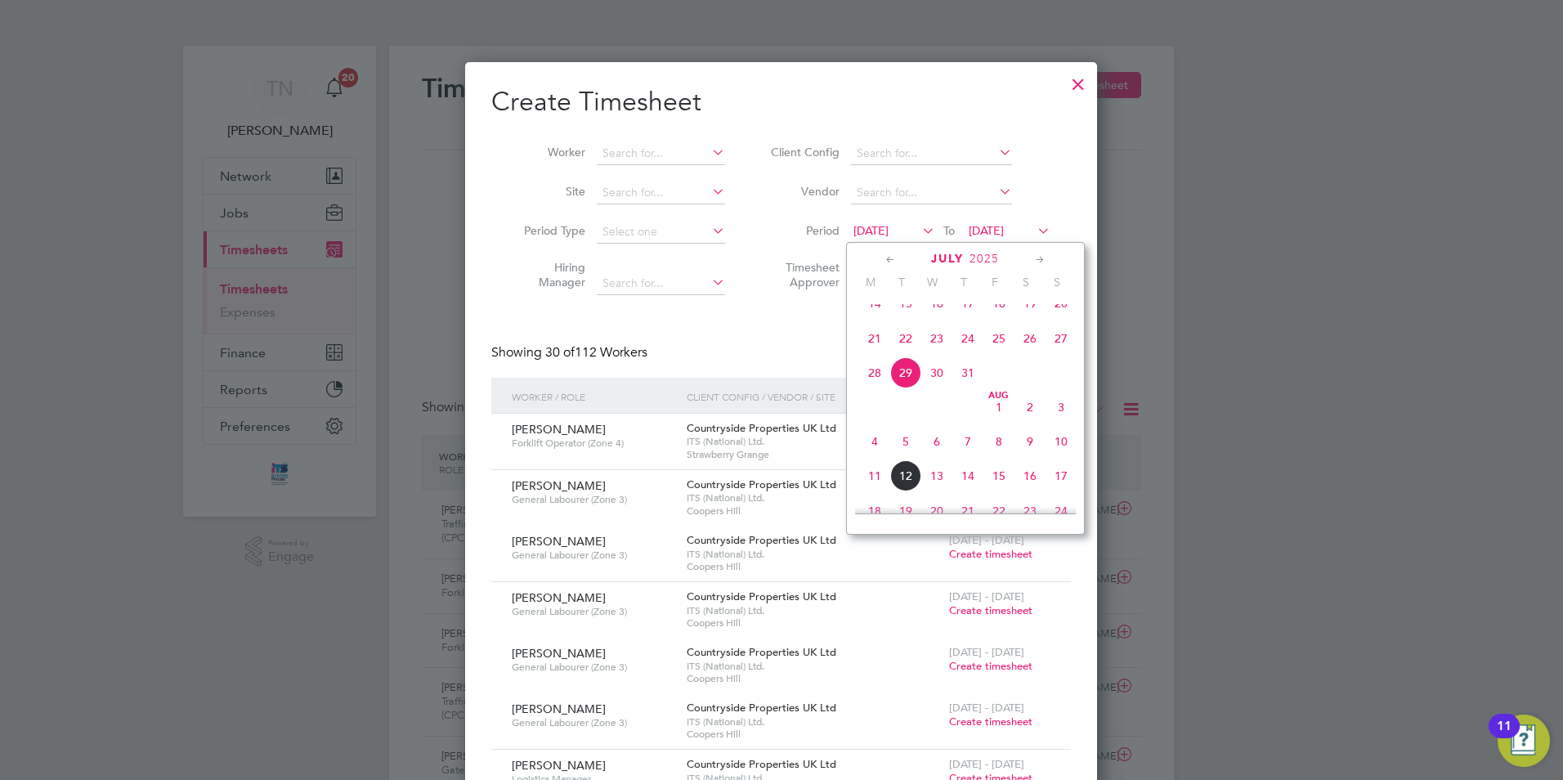
click at [868, 481] on span "11" at bounding box center [874, 475] width 31 height 31
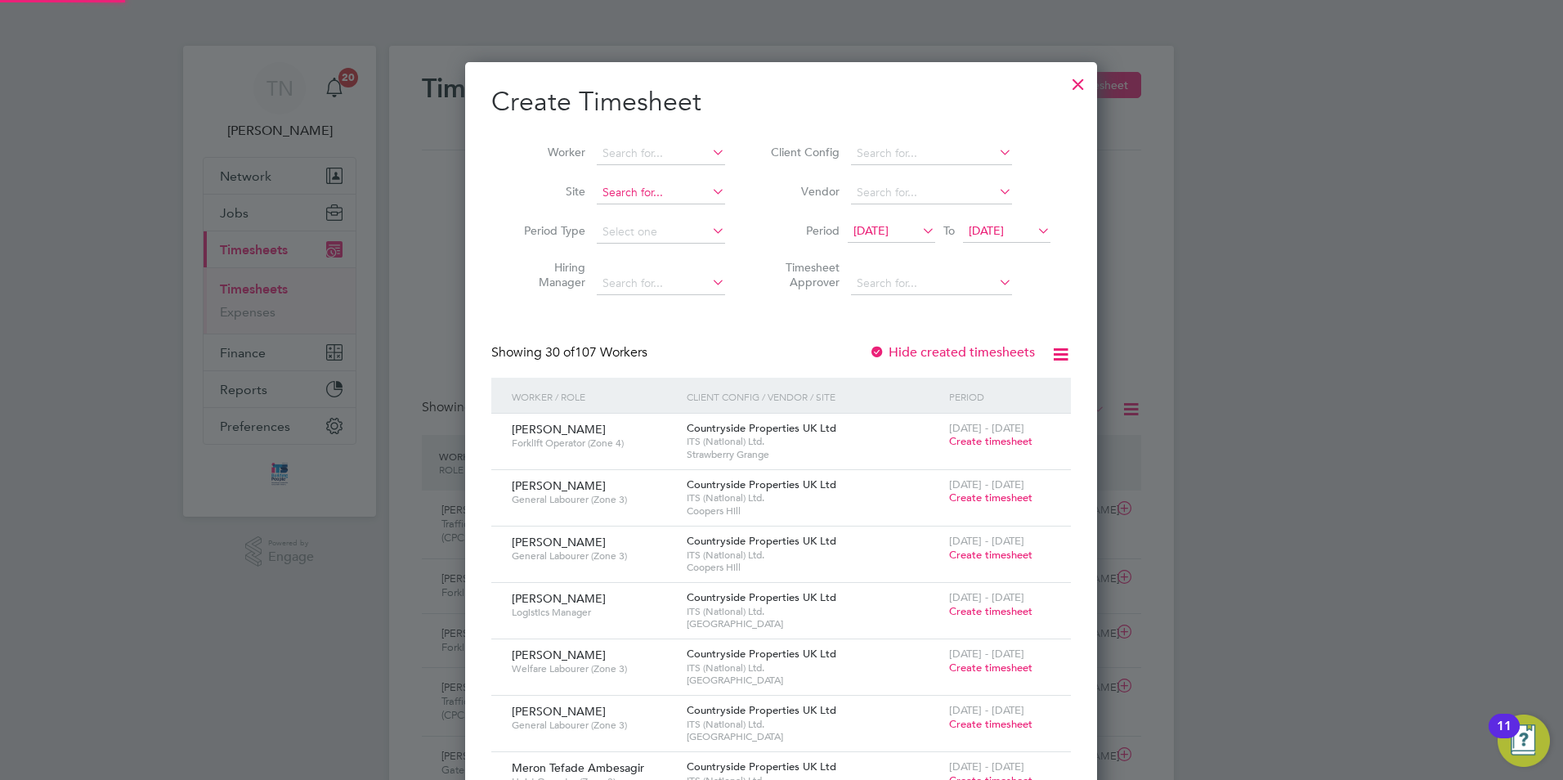
click at [683, 202] on input at bounding box center [661, 193] width 128 height 23
click at [683, 202] on input "the ch" at bounding box center [661, 193] width 128 height 23
click at [683, 210] on b "Ch" at bounding box center [683, 215] width 15 height 14
type input "Shottery (The Chancery)"
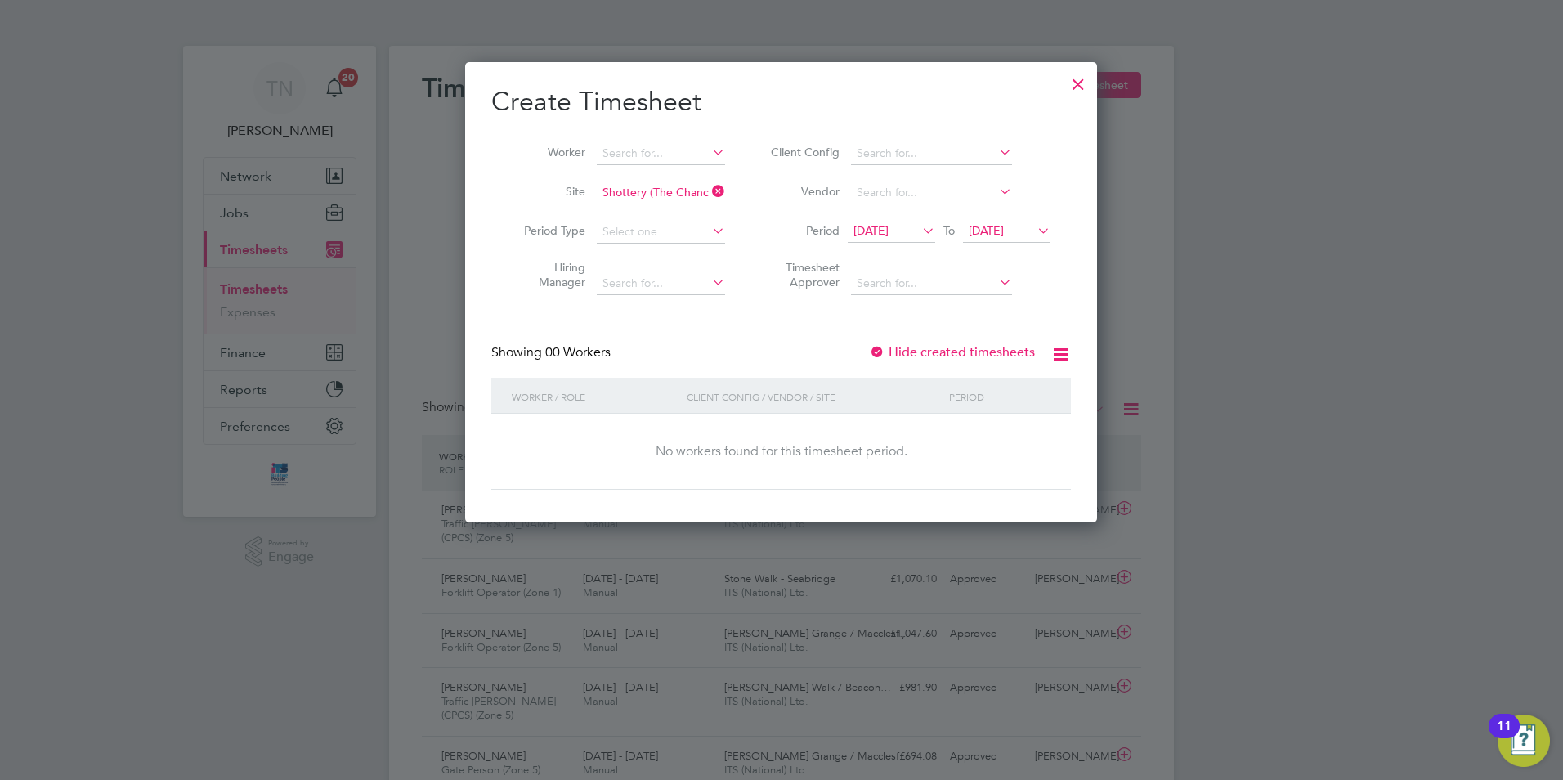
click at [971, 348] on label "Hide created timesheets" at bounding box center [952, 352] width 166 height 16
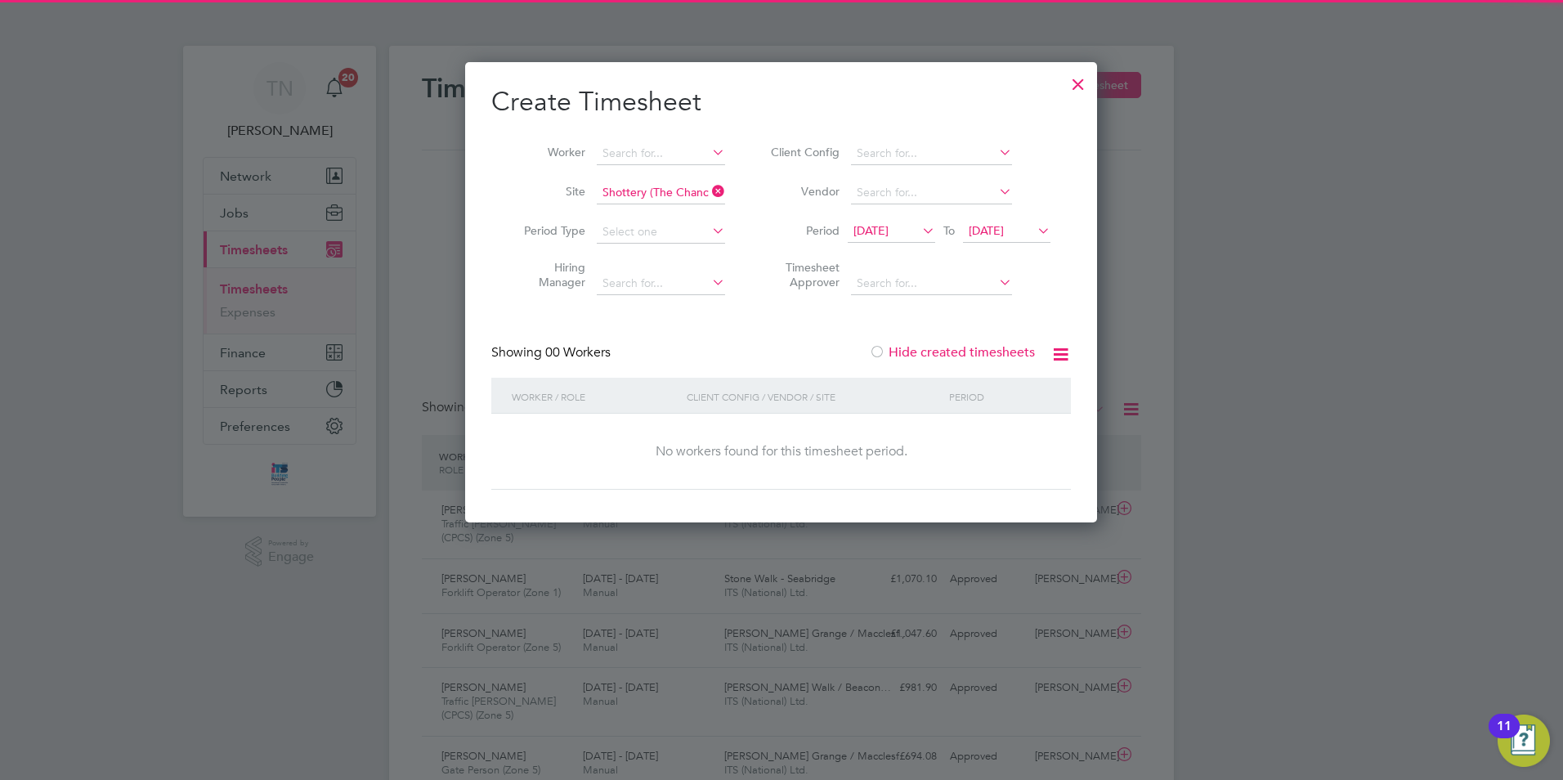
click at [971, 351] on label "Hide created timesheets" at bounding box center [952, 352] width 166 height 16
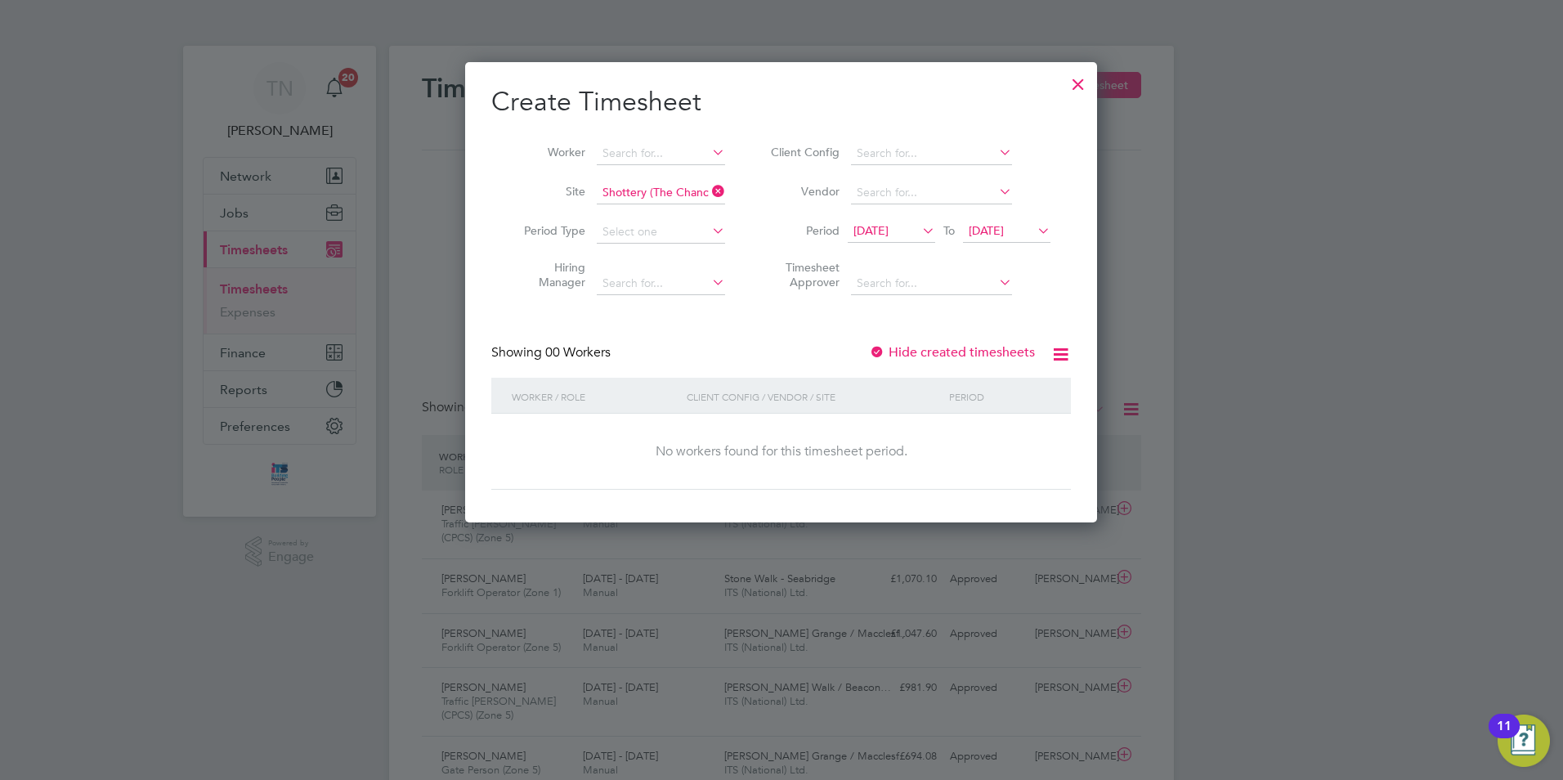
click at [971, 351] on label "Hide created timesheets" at bounding box center [952, 352] width 166 height 16
click at [919, 236] on icon at bounding box center [919, 230] width 0 height 23
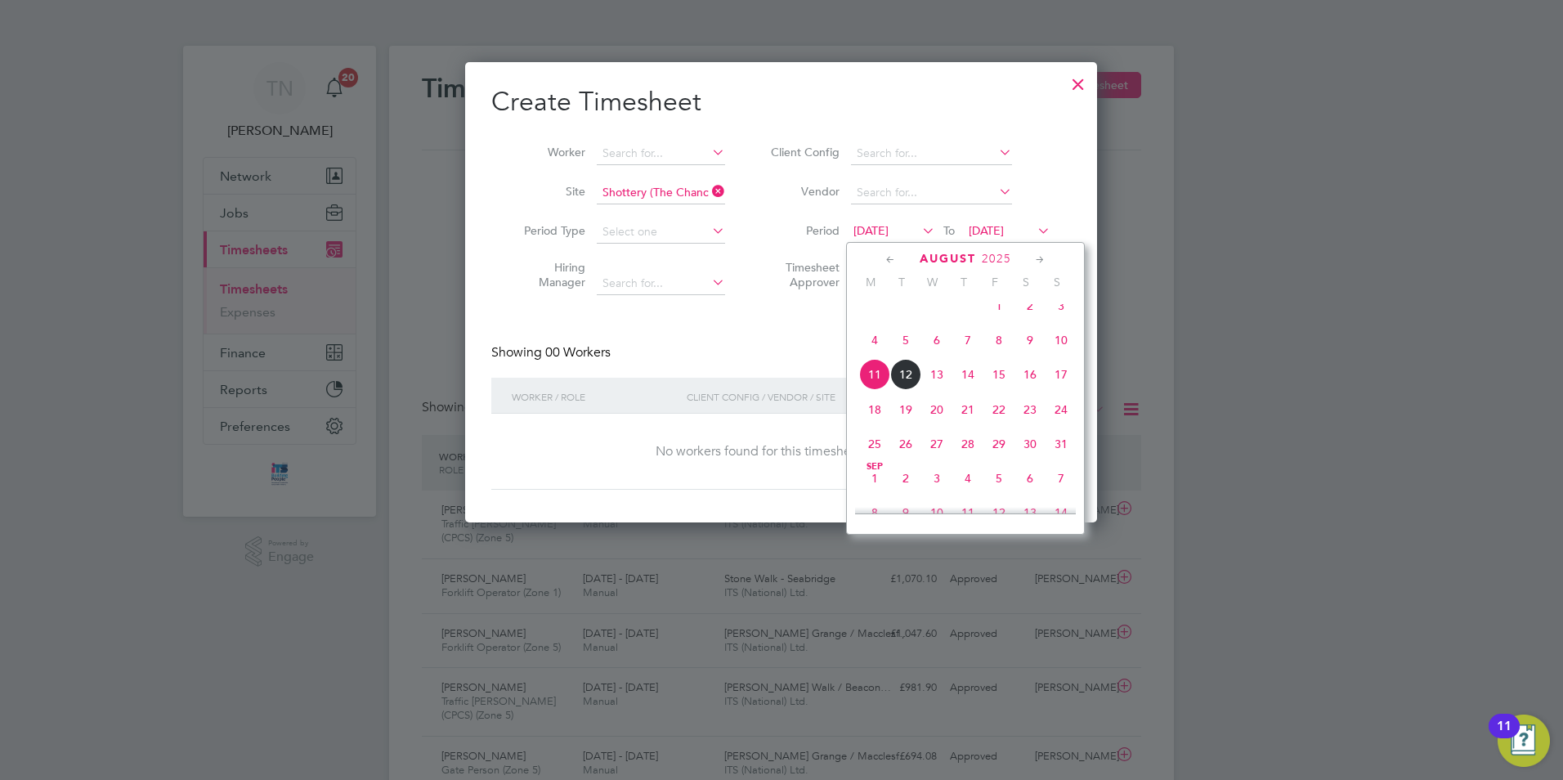
click at [885, 351] on span "4" at bounding box center [874, 340] width 31 height 31
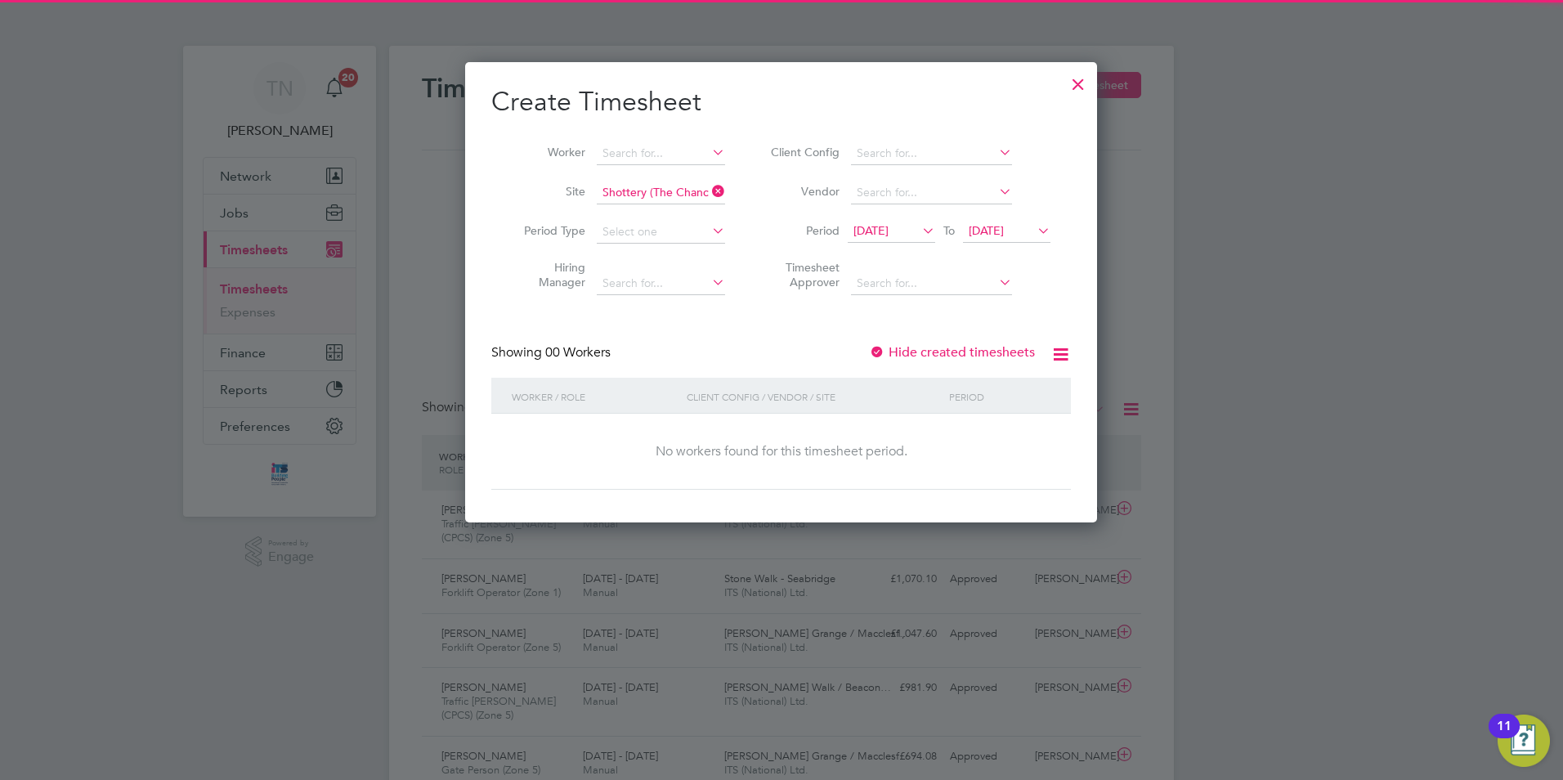
click at [1004, 237] on span "[DATE]" at bounding box center [986, 230] width 35 height 15
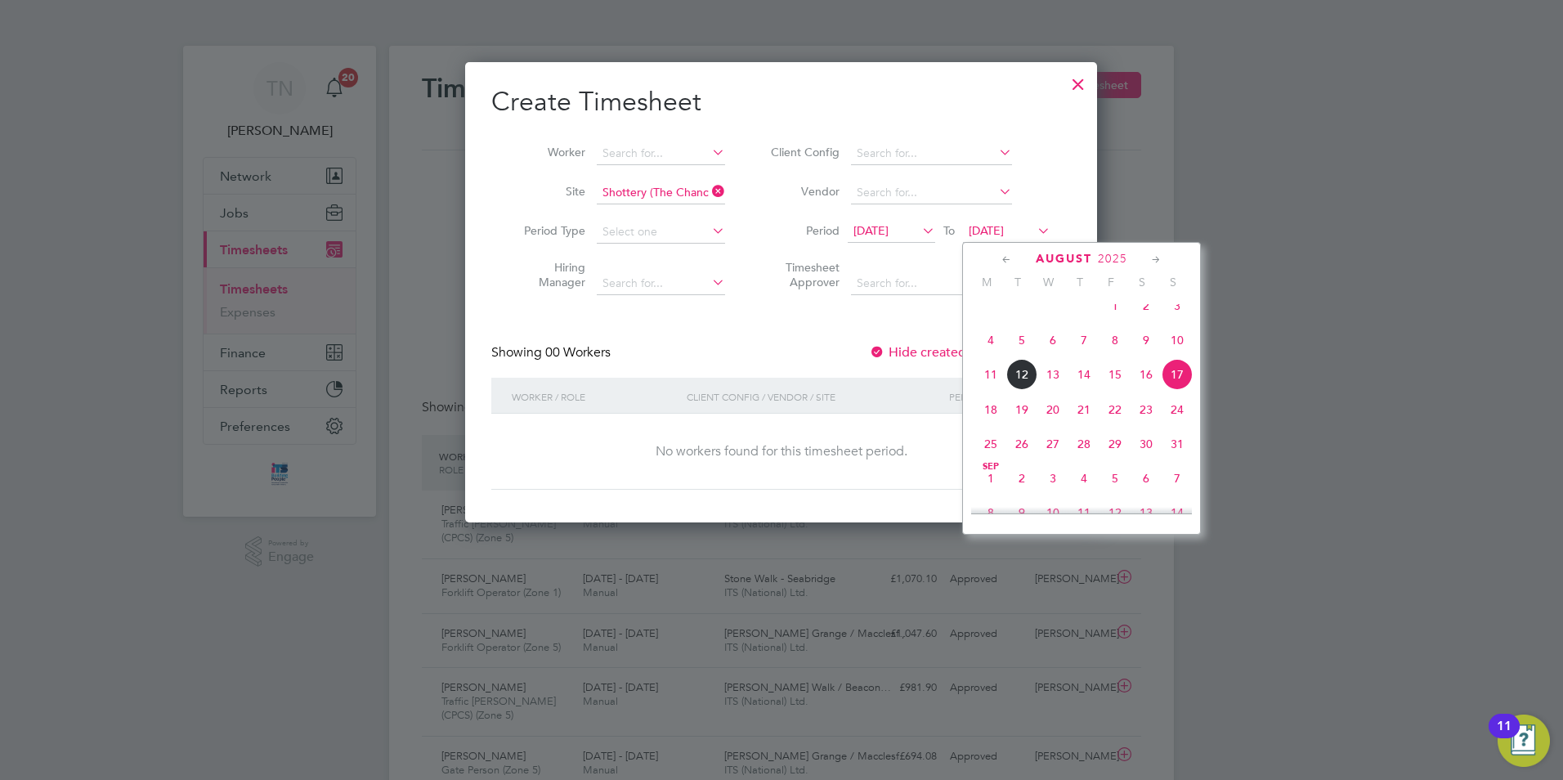
click at [1174, 352] on span "10" at bounding box center [1177, 340] width 31 height 31
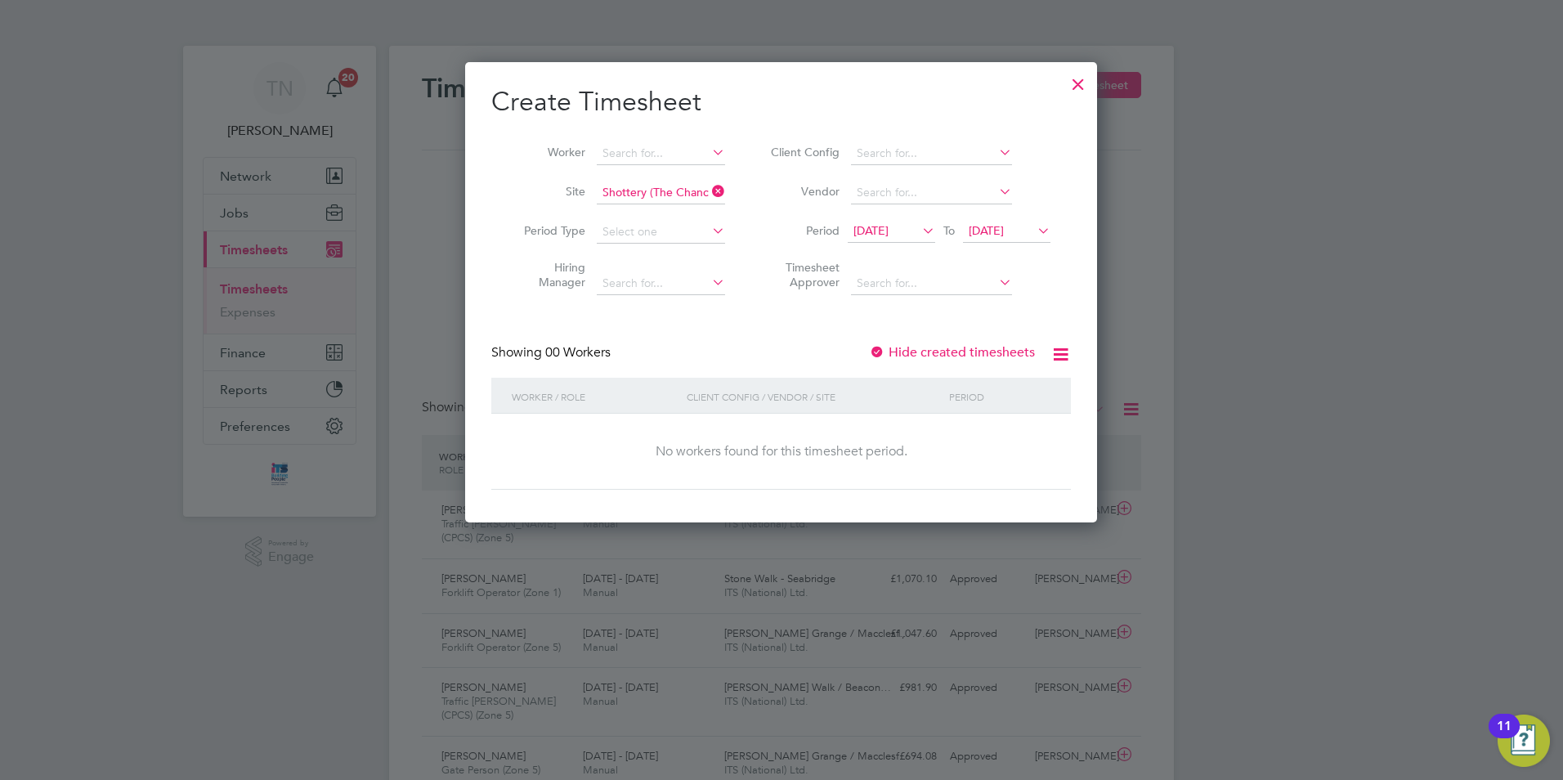
click at [928, 350] on label "Hide created timesheets" at bounding box center [952, 352] width 166 height 16
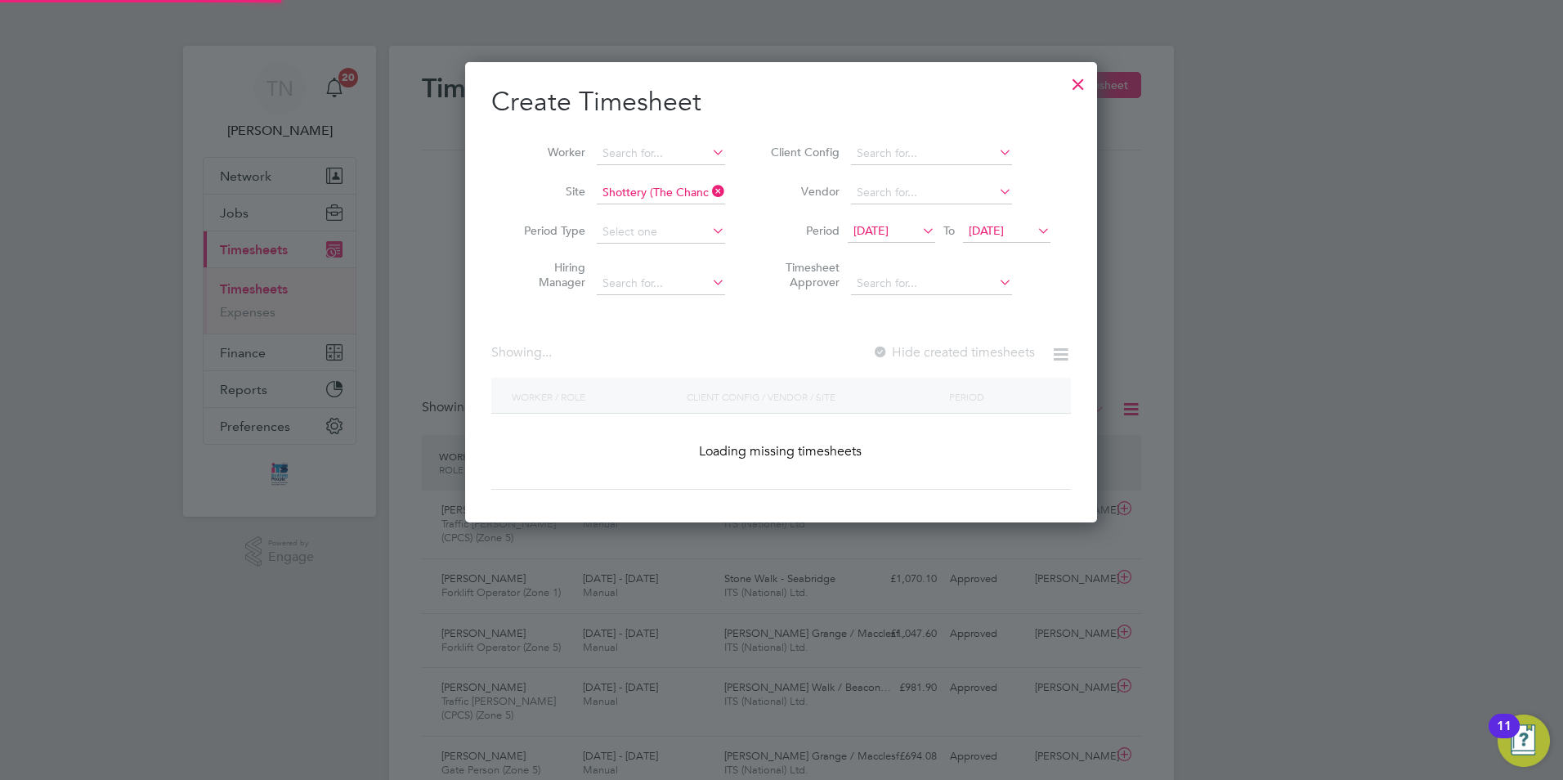
click at [928, 350] on label "Hide created timesheets" at bounding box center [954, 352] width 163 height 16
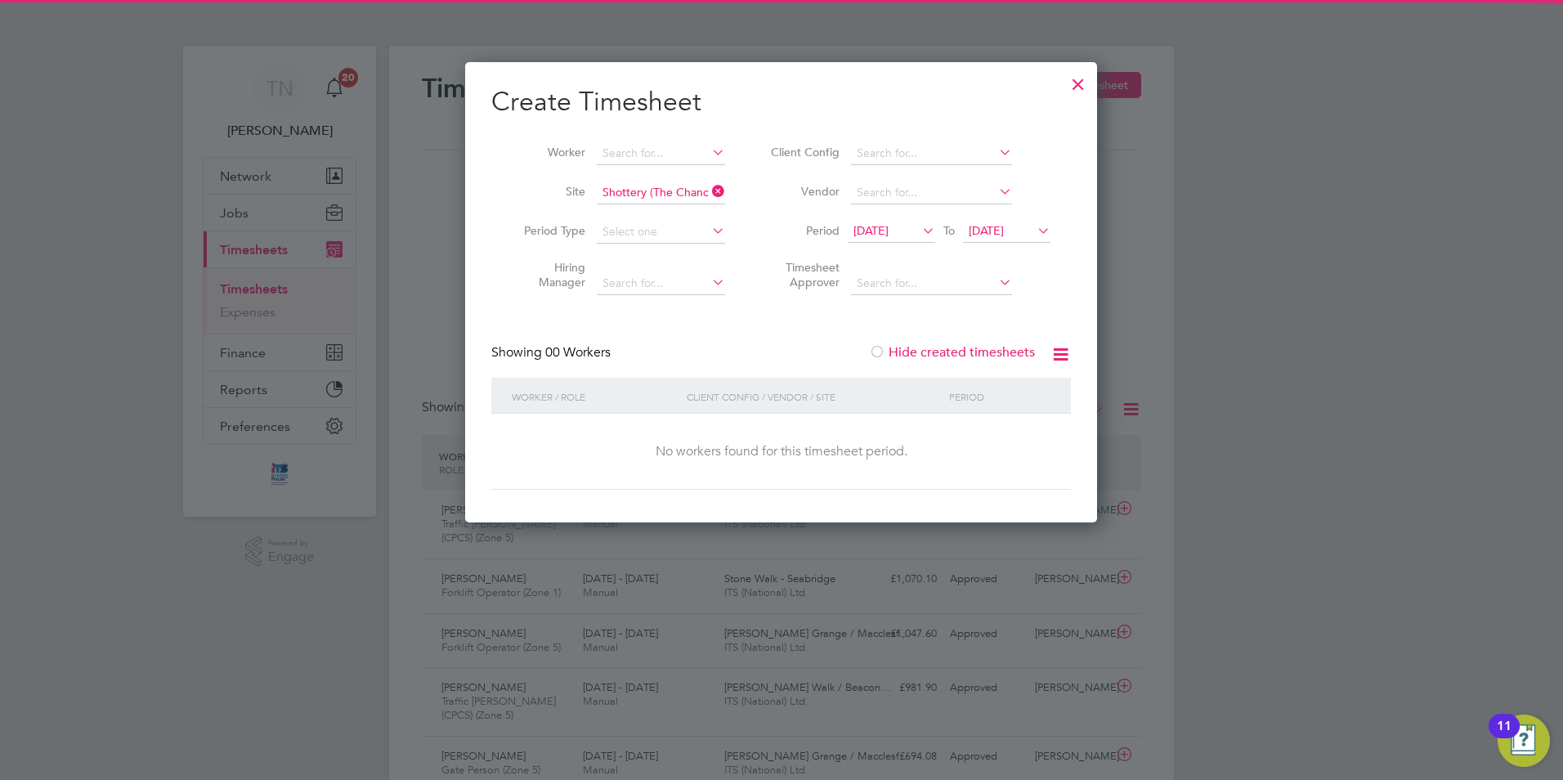
click at [904, 239] on span "[DATE]" at bounding box center [891, 232] width 87 height 22
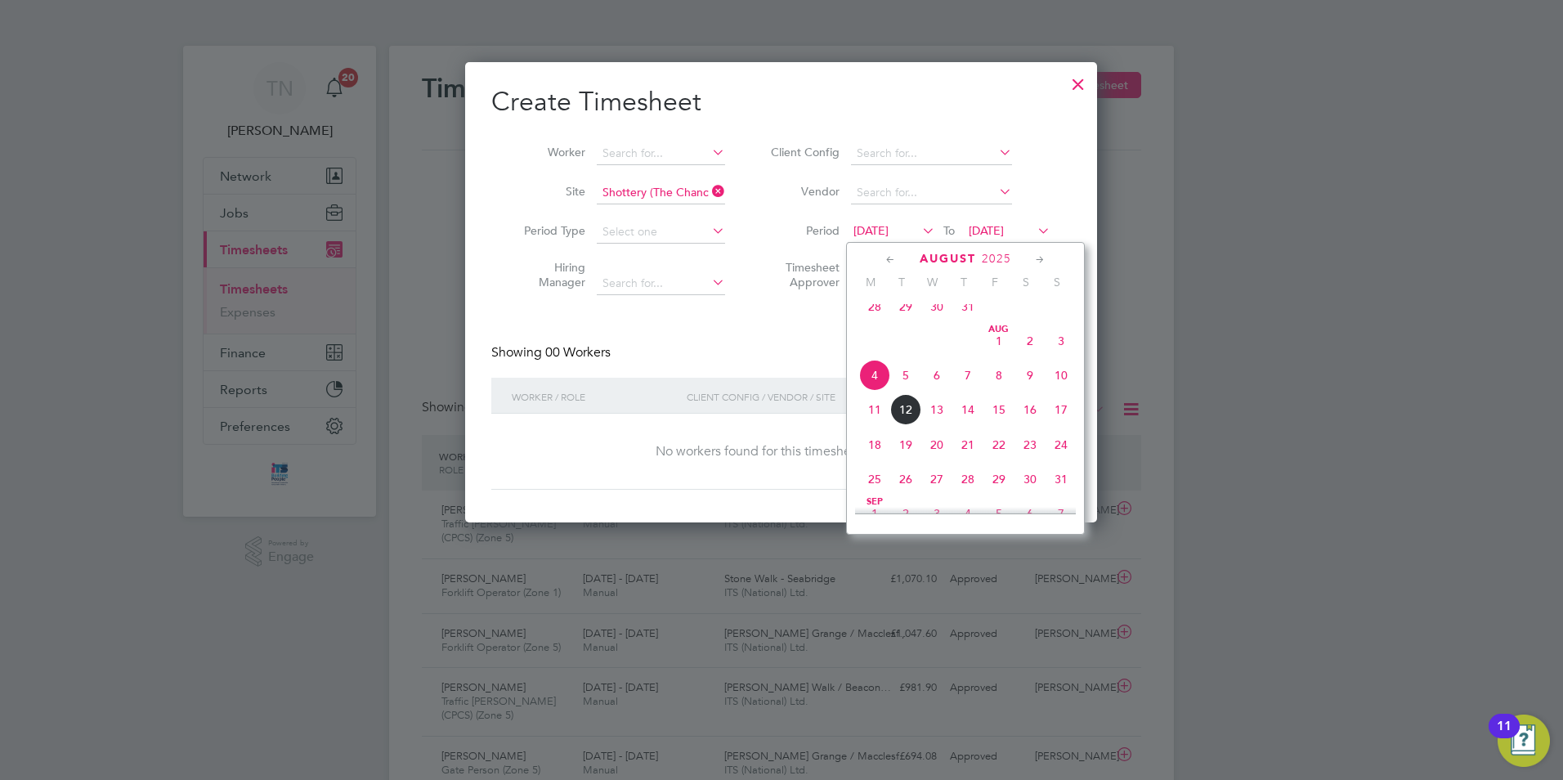
click at [877, 306] on span "28" at bounding box center [874, 306] width 31 height 31
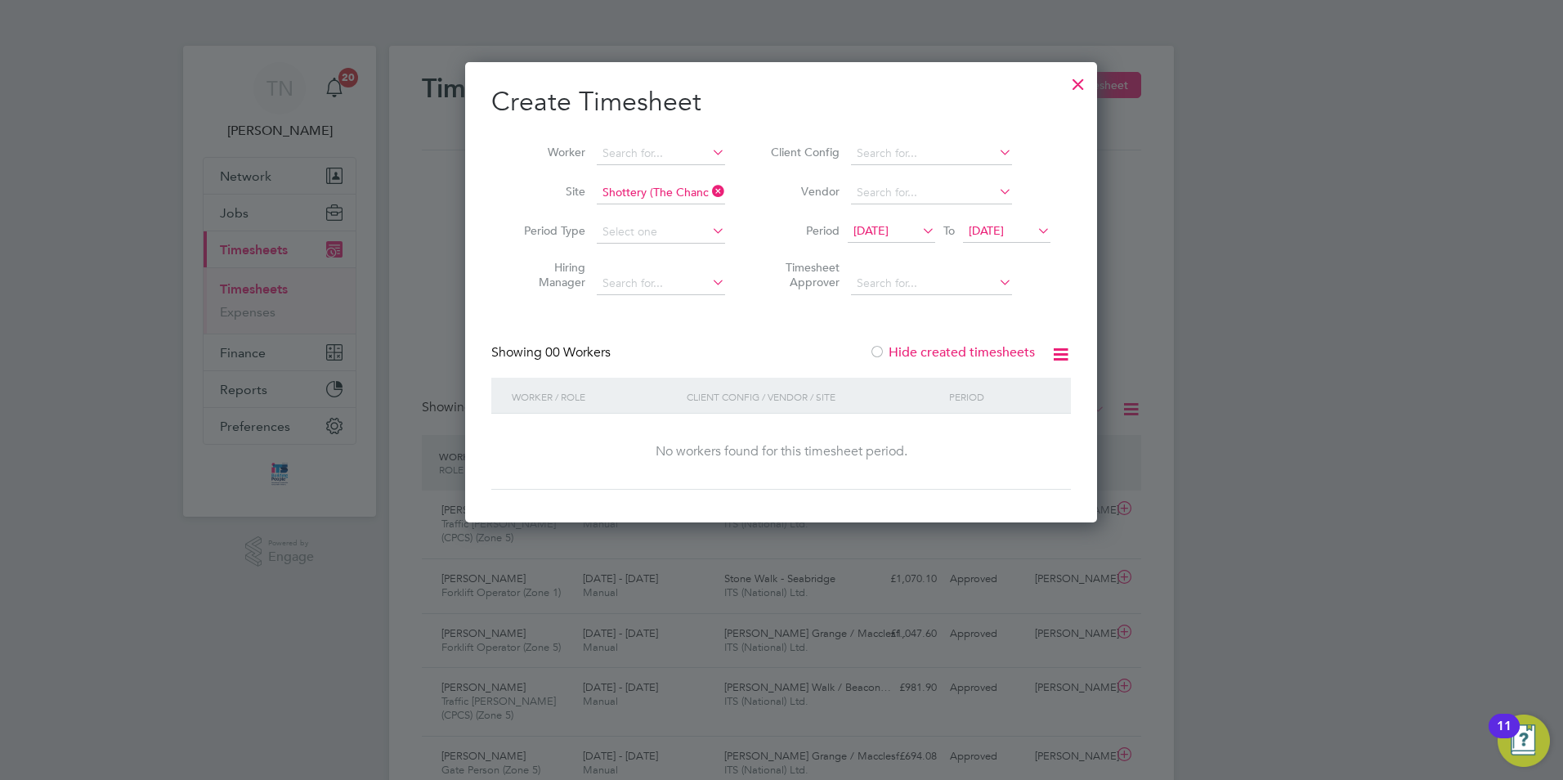
click at [967, 355] on label "Hide created timesheets" at bounding box center [952, 352] width 166 height 16
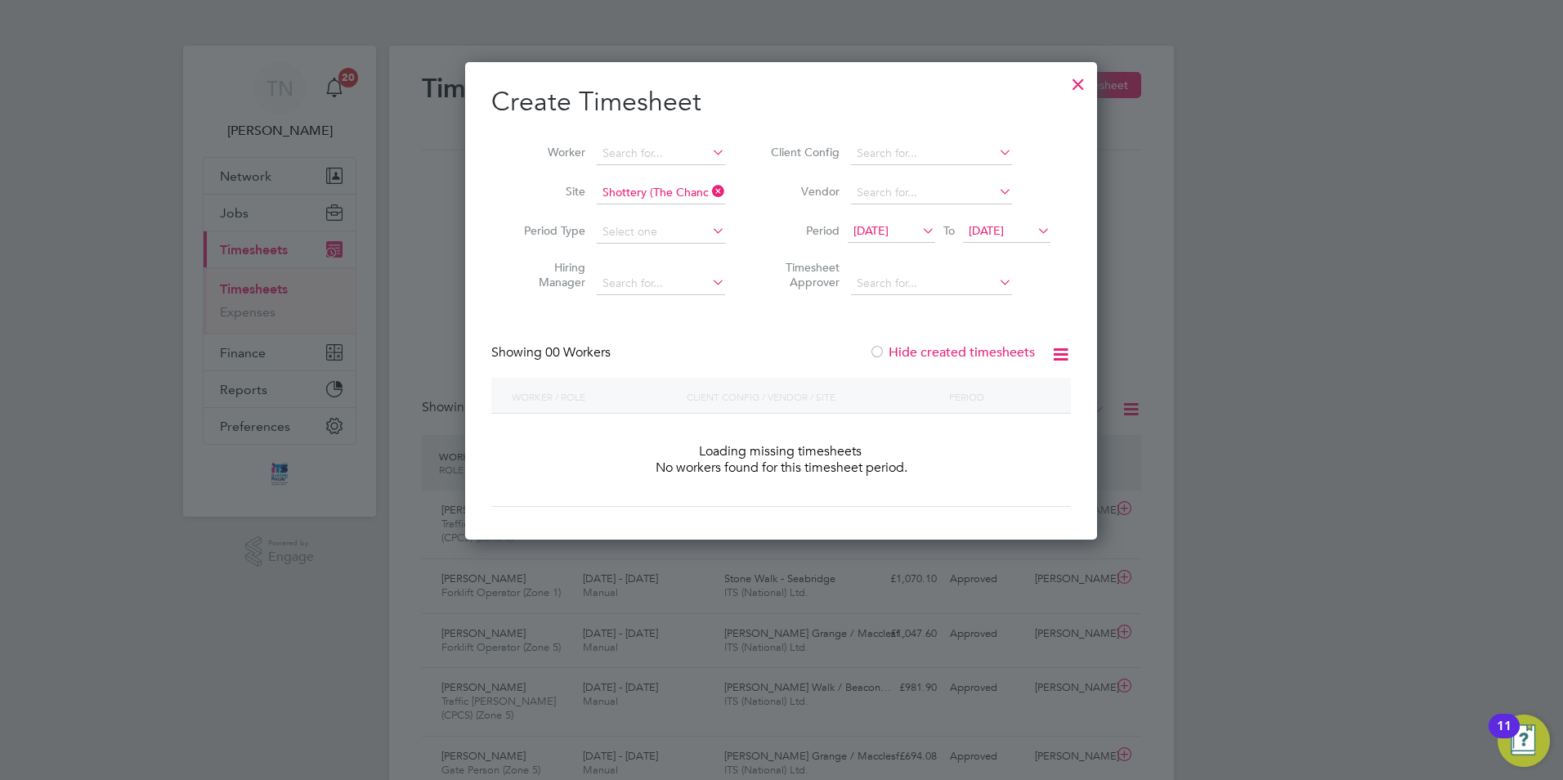
click at [967, 355] on label "Hide created timesheets" at bounding box center [952, 352] width 166 height 16
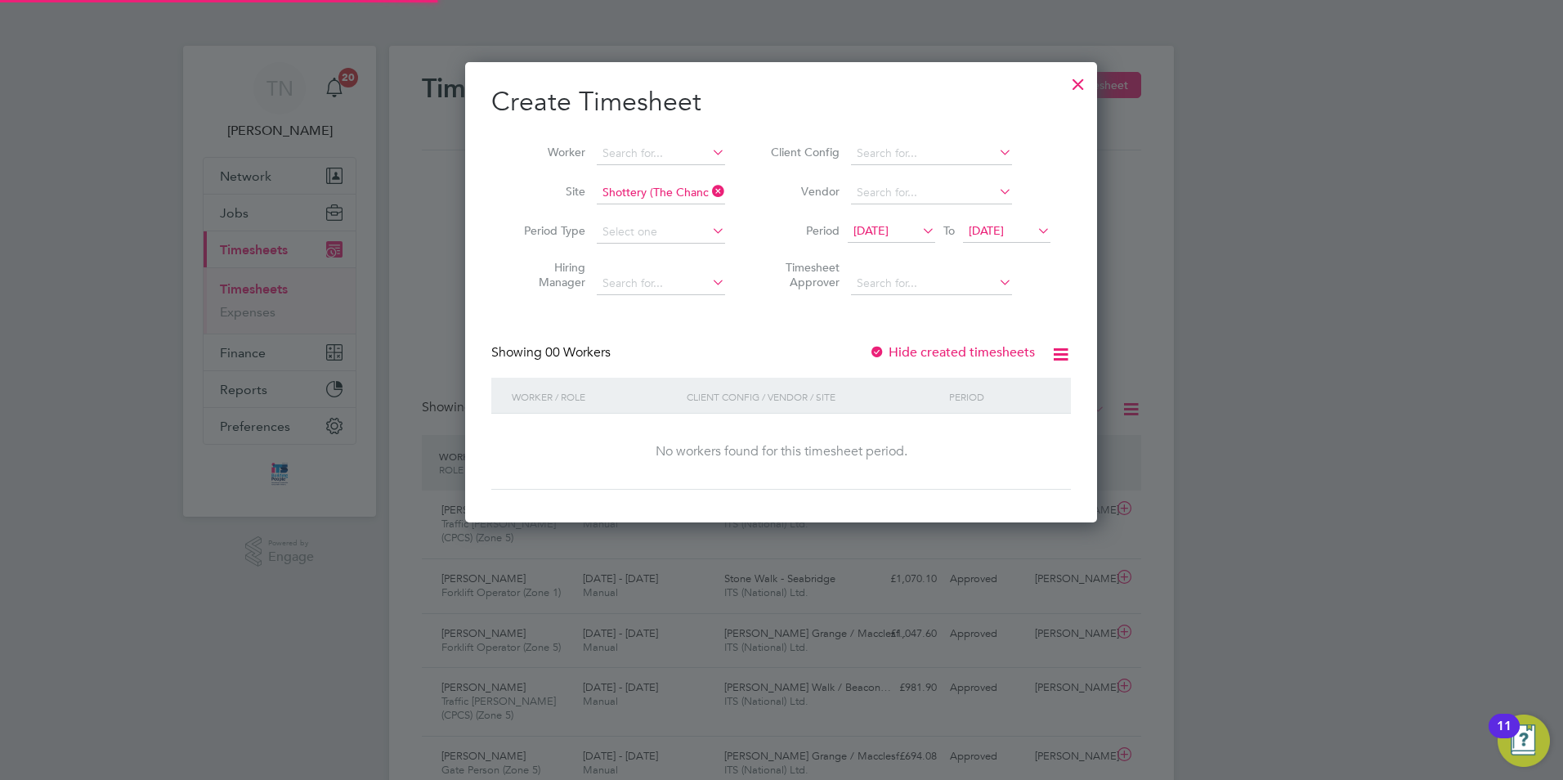
click at [967, 355] on label "Hide created timesheets" at bounding box center [952, 352] width 166 height 16
click at [889, 236] on span "[DATE]" at bounding box center [871, 230] width 35 height 15
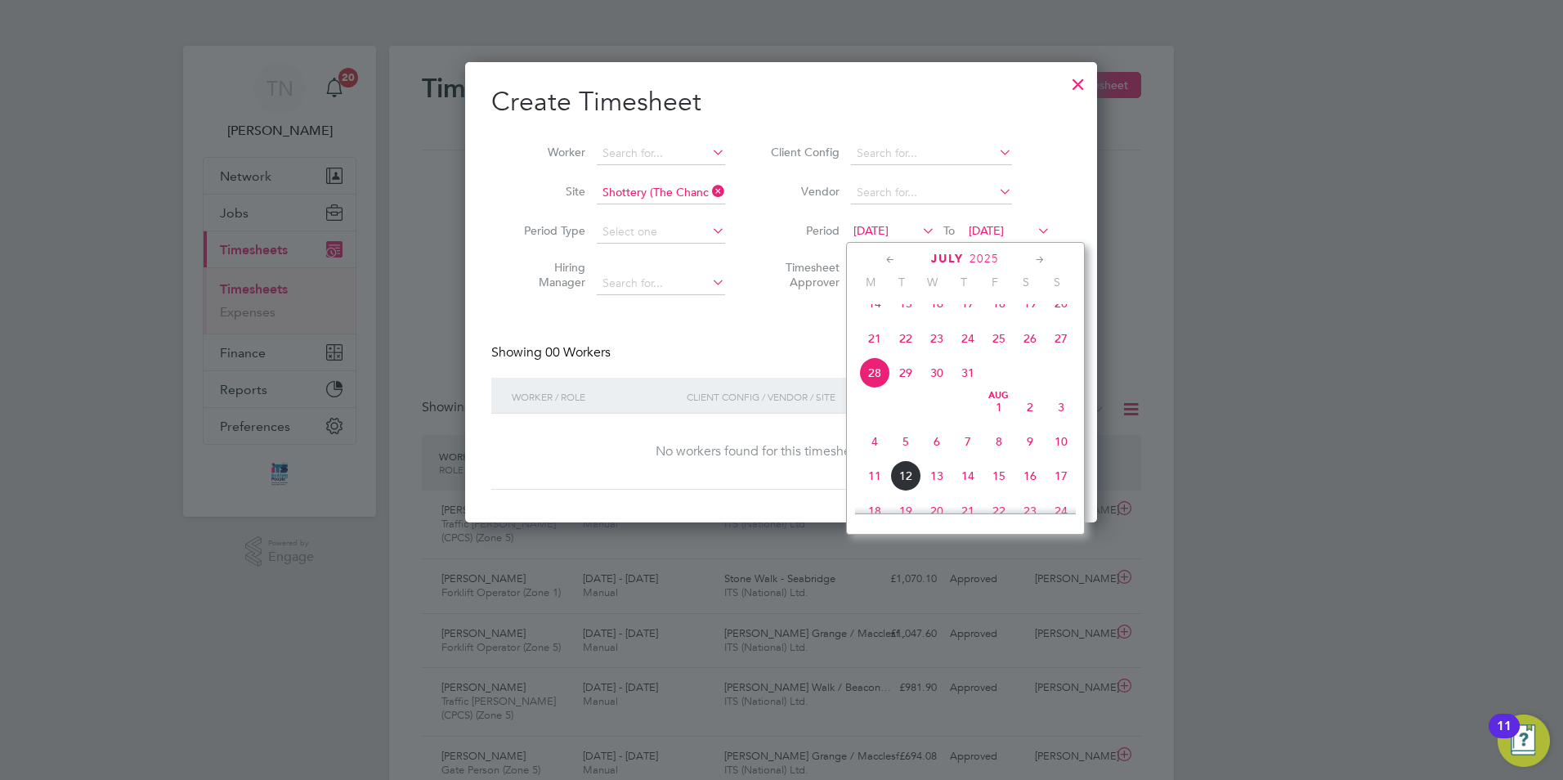
click at [875, 348] on span "21" at bounding box center [874, 338] width 31 height 31
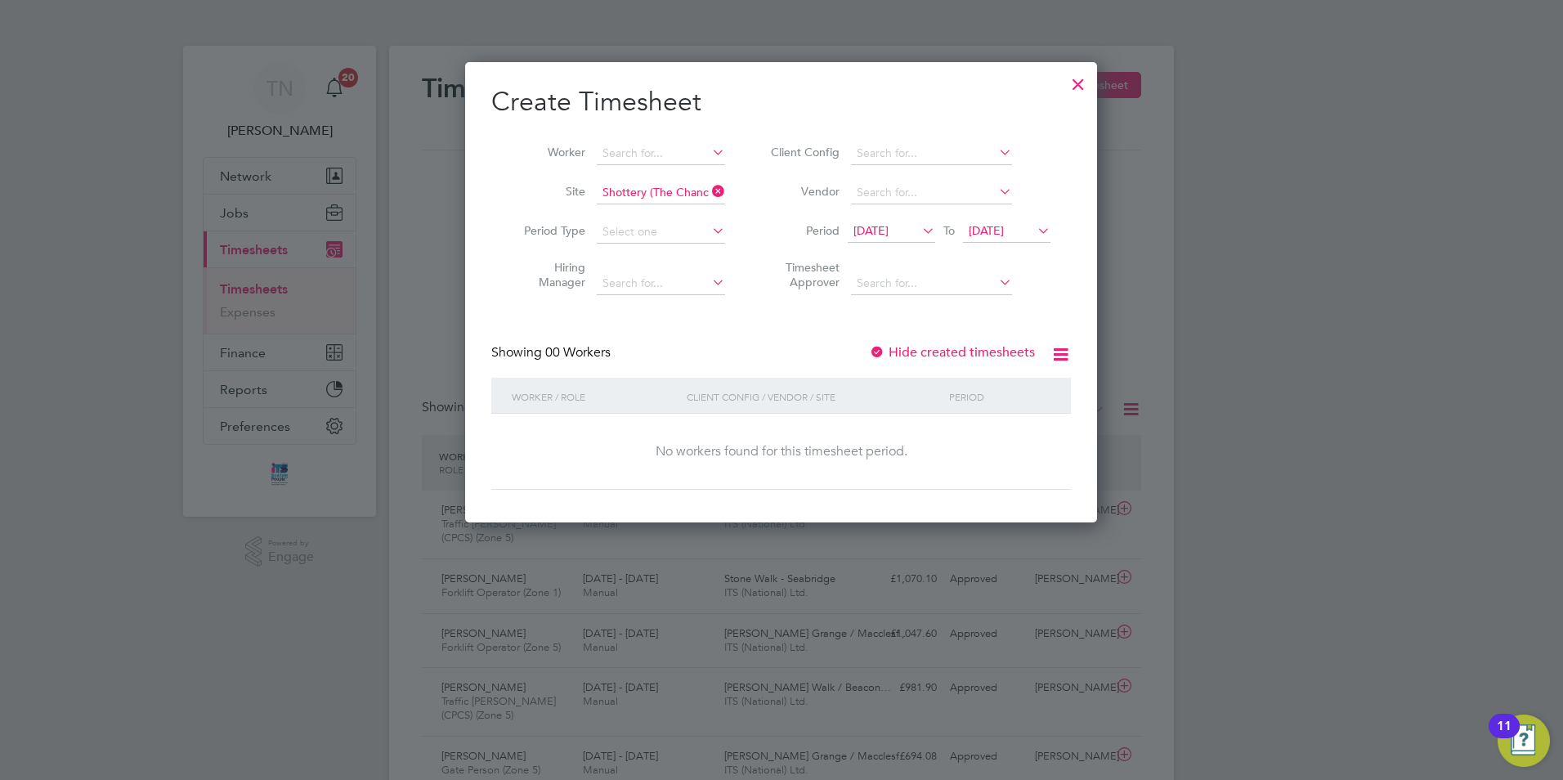
click at [917, 346] on label "Hide created timesheets" at bounding box center [952, 352] width 166 height 16
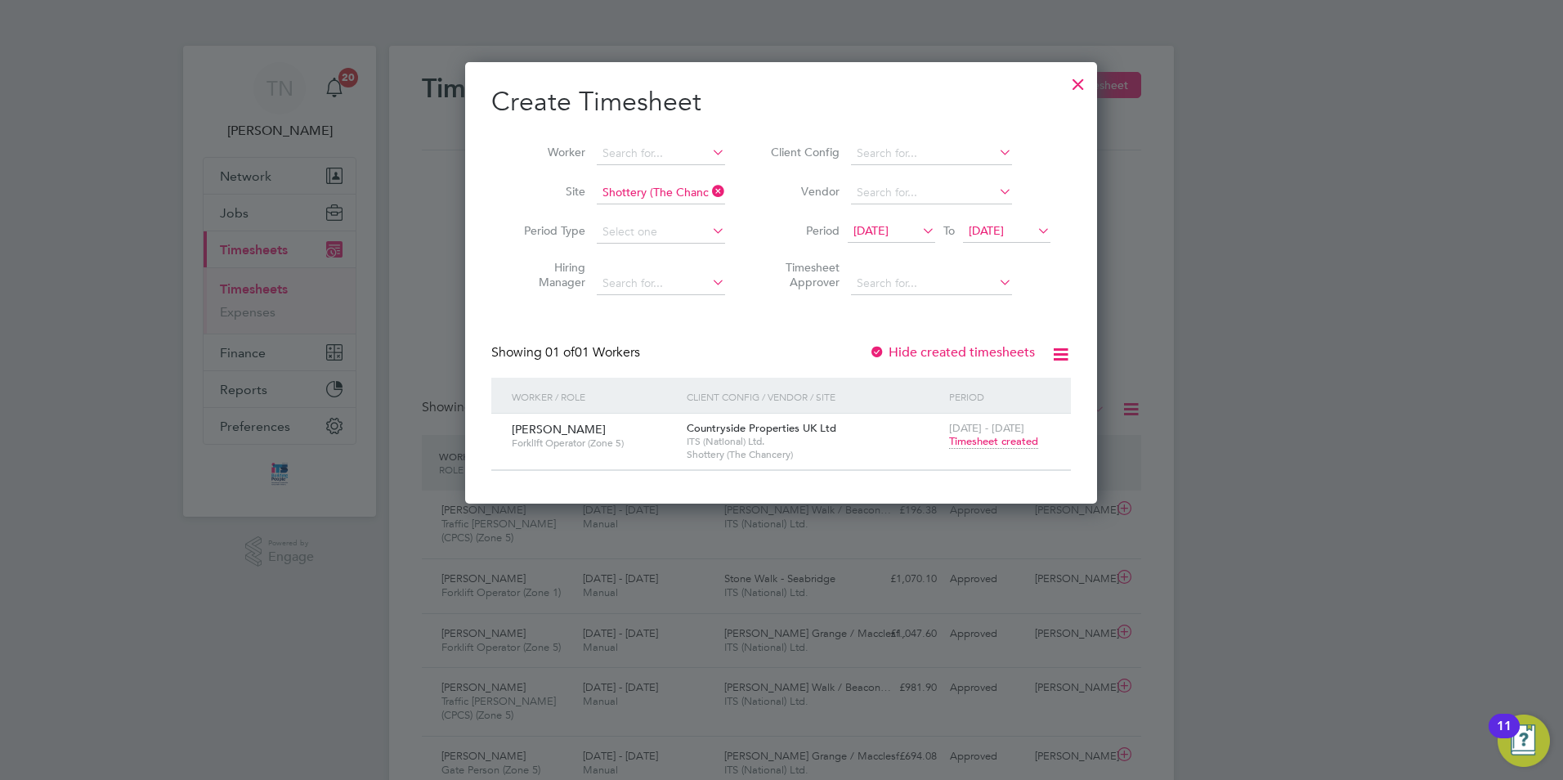
click at [984, 426] on span "[DATE] - [DATE]" at bounding box center [986, 428] width 75 height 14
click at [985, 445] on span "Timesheet created" at bounding box center [993, 441] width 89 height 15
